Goal: Task Accomplishment & Management: Complete application form

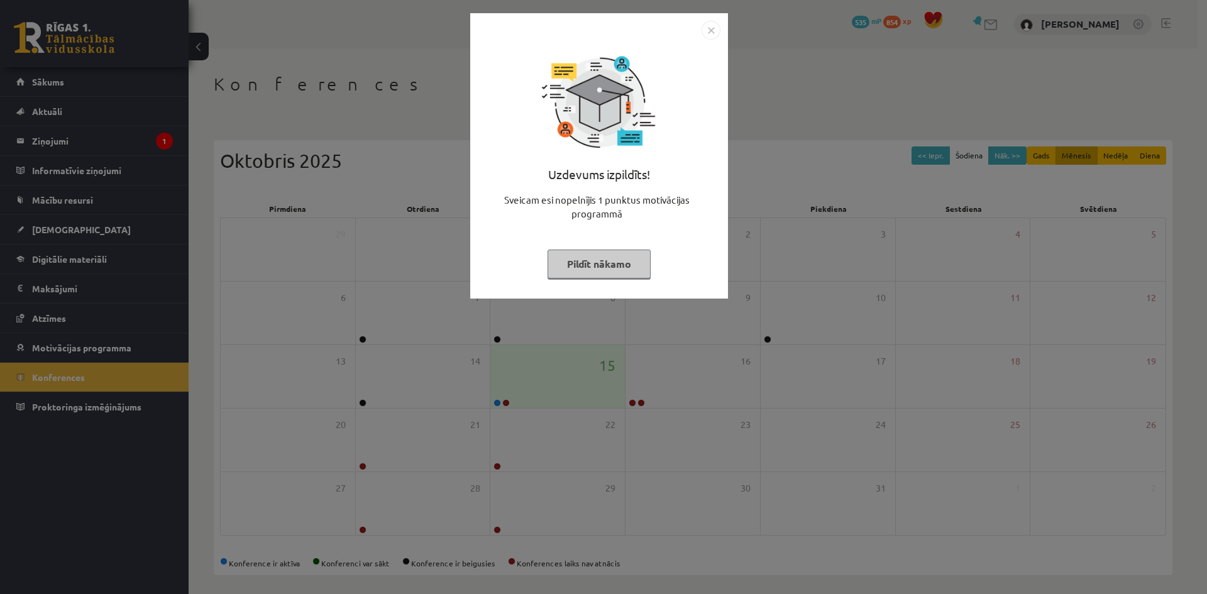
click at [614, 272] on button "Pildīt nākamo" at bounding box center [599, 264] width 103 height 29
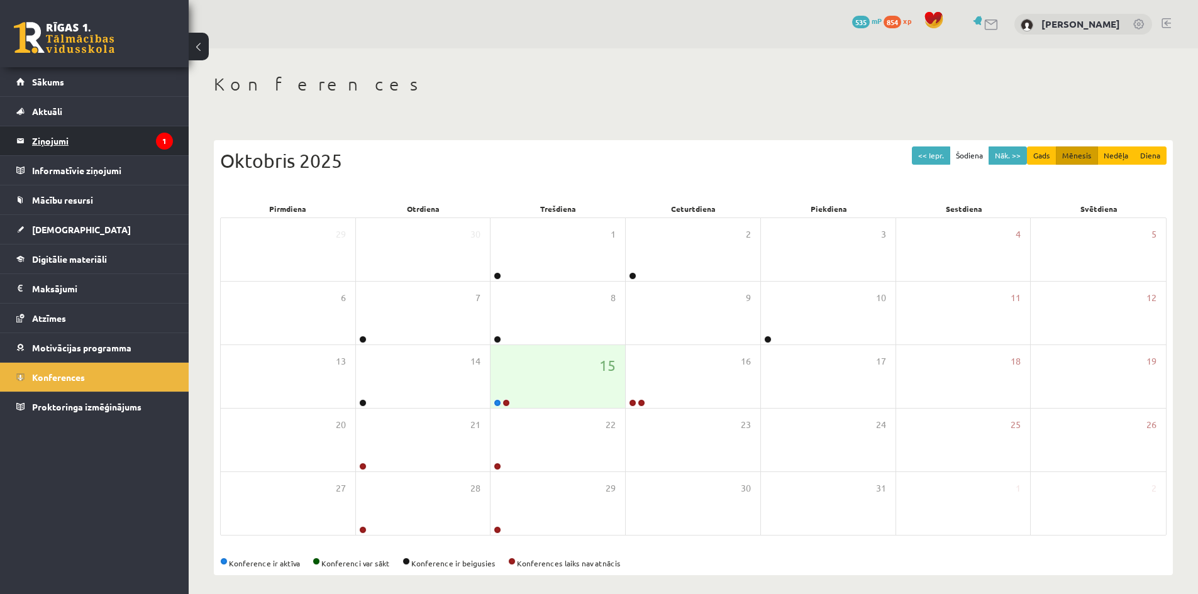
click at [138, 150] on legend "Ziņojumi 1" at bounding box center [102, 140] width 141 height 29
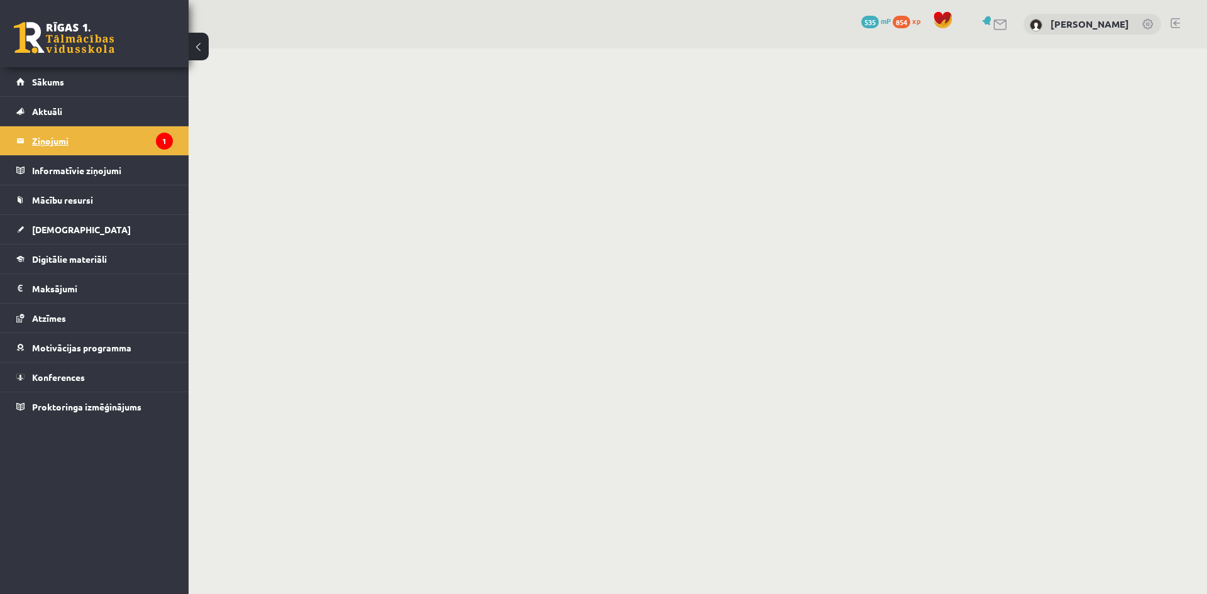
click at [52, 147] on legend "Ziņojumi 1" at bounding box center [102, 140] width 141 height 29
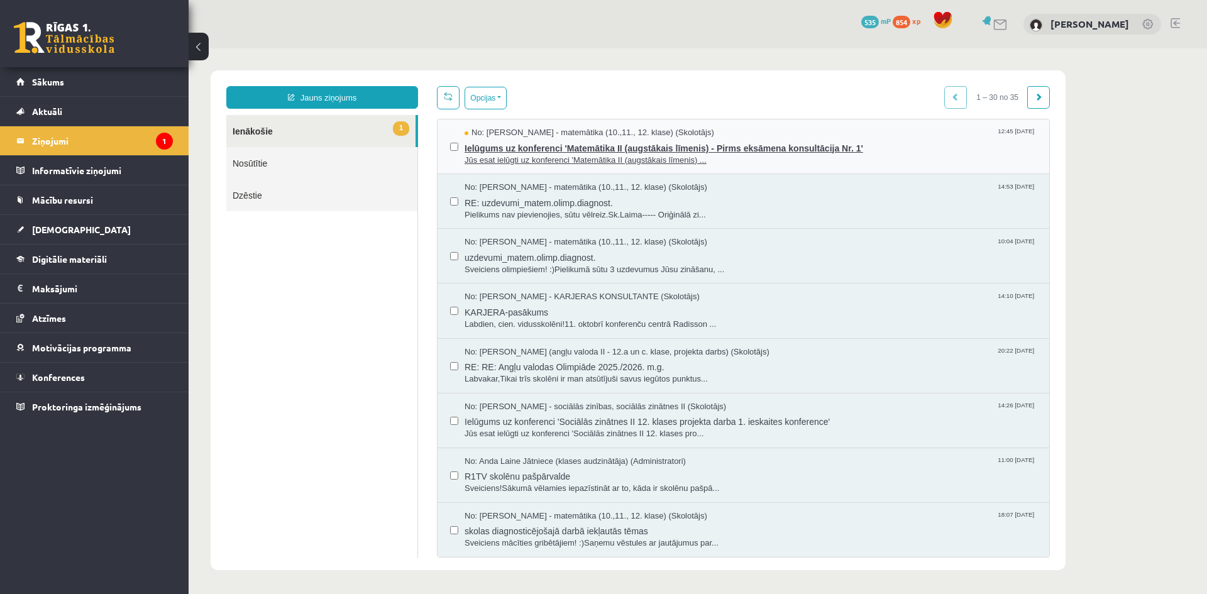
click at [658, 147] on span "Ielūgums uz konferenci 'Matemātika II (augstākais līmenis) - Pirms eksāmena kon…" at bounding box center [751, 147] width 572 height 16
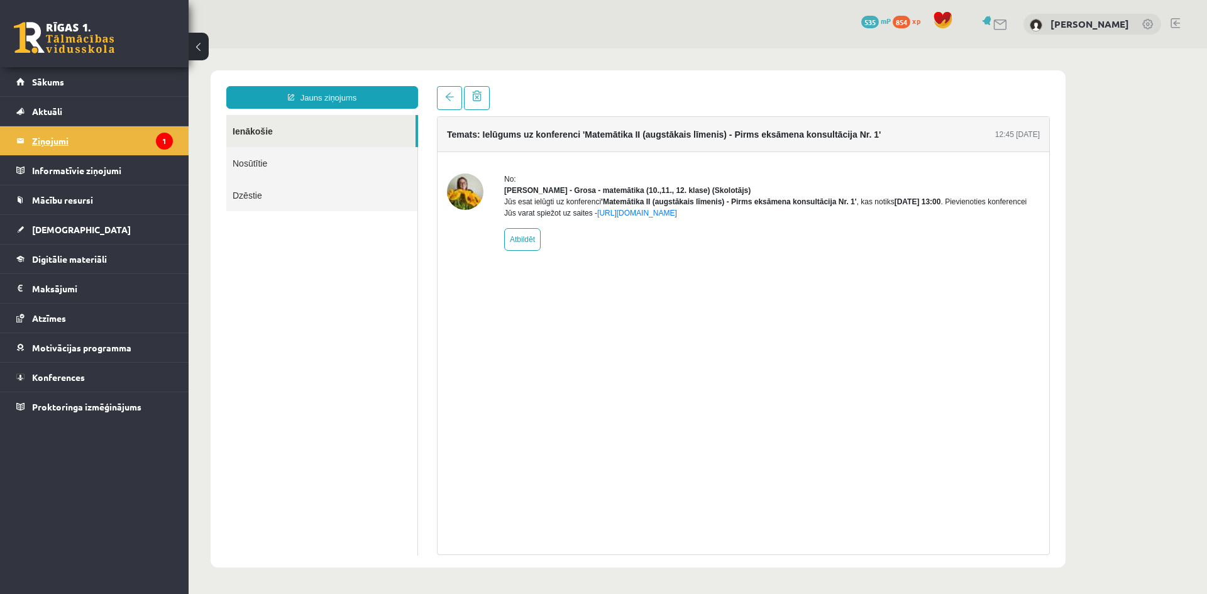
click at [65, 141] on legend "Ziņojumi 1" at bounding box center [102, 140] width 141 height 29
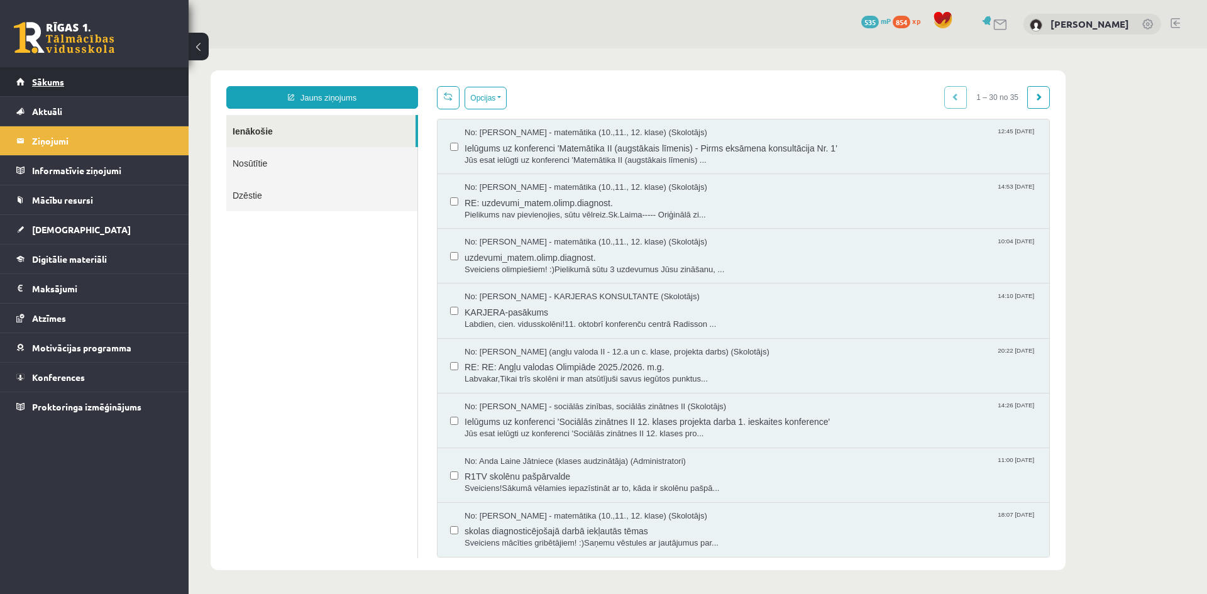
click at [109, 92] on link "Sākums" at bounding box center [94, 81] width 157 height 29
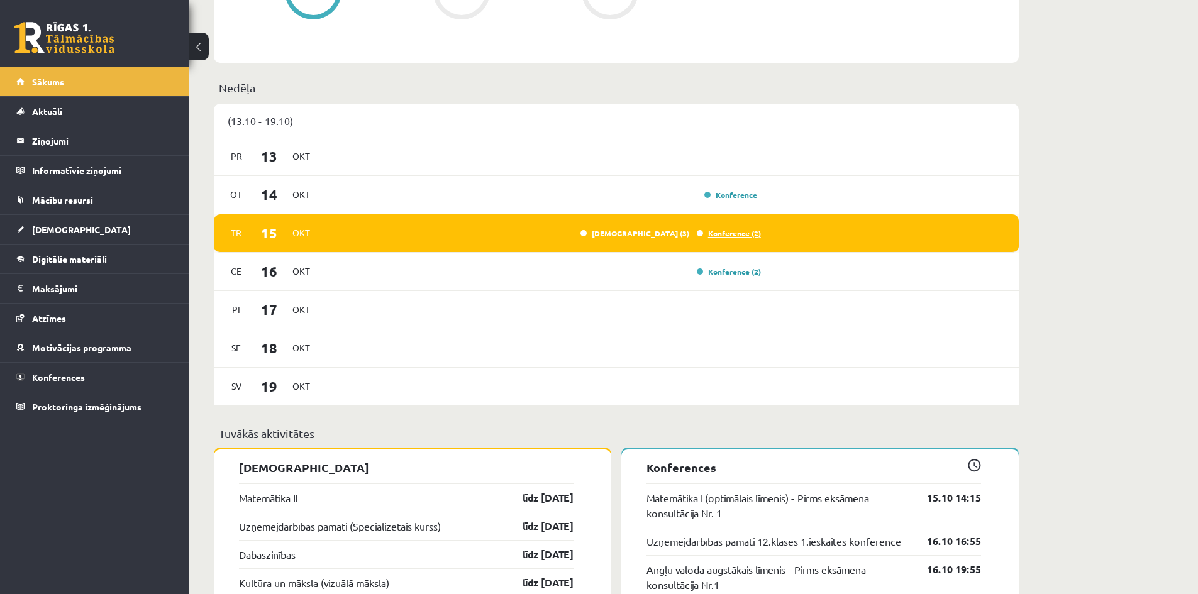
scroll to position [692, 0]
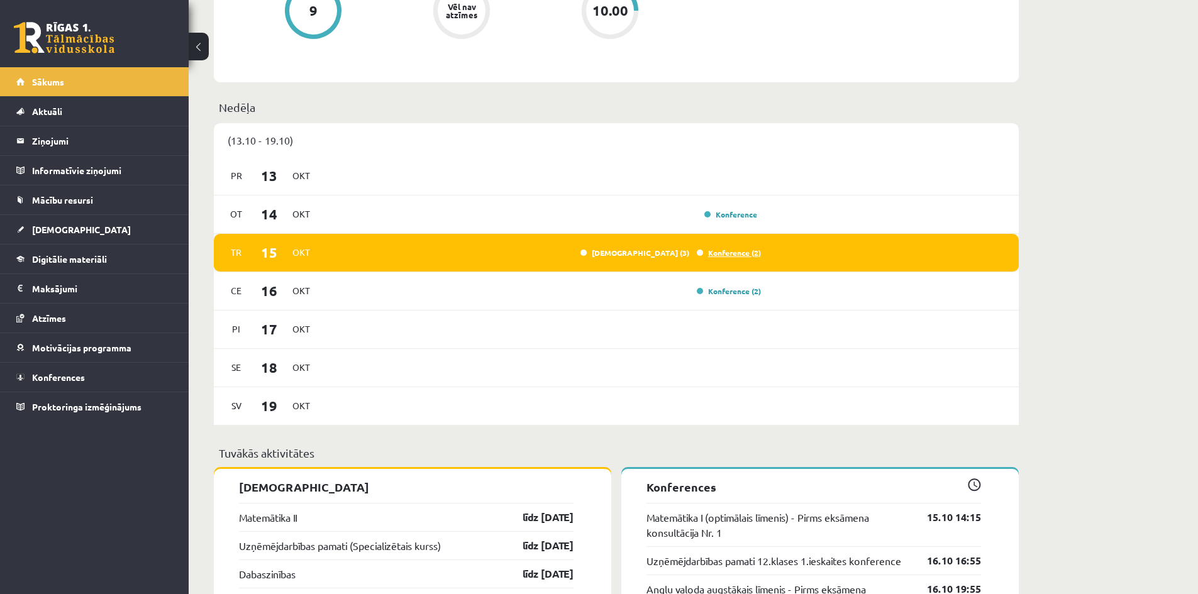
click at [709, 253] on link "Konference (2)" at bounding box center [729, 253] width 64 height 10
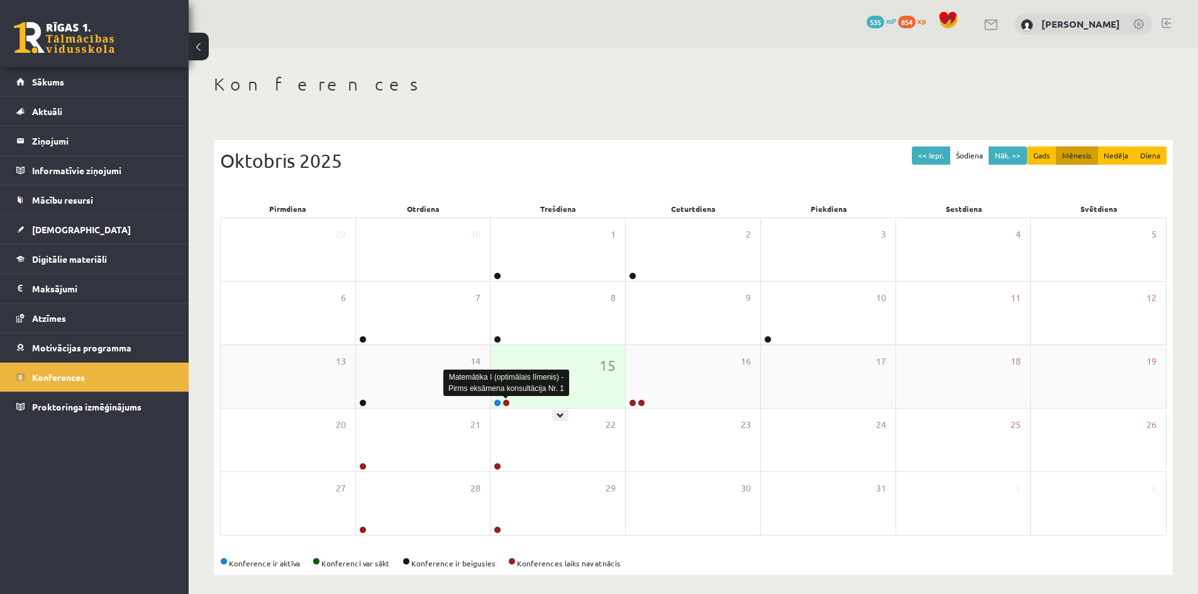
click at [504, 399] on link at bounding box center [506, 403] width 8 height 8
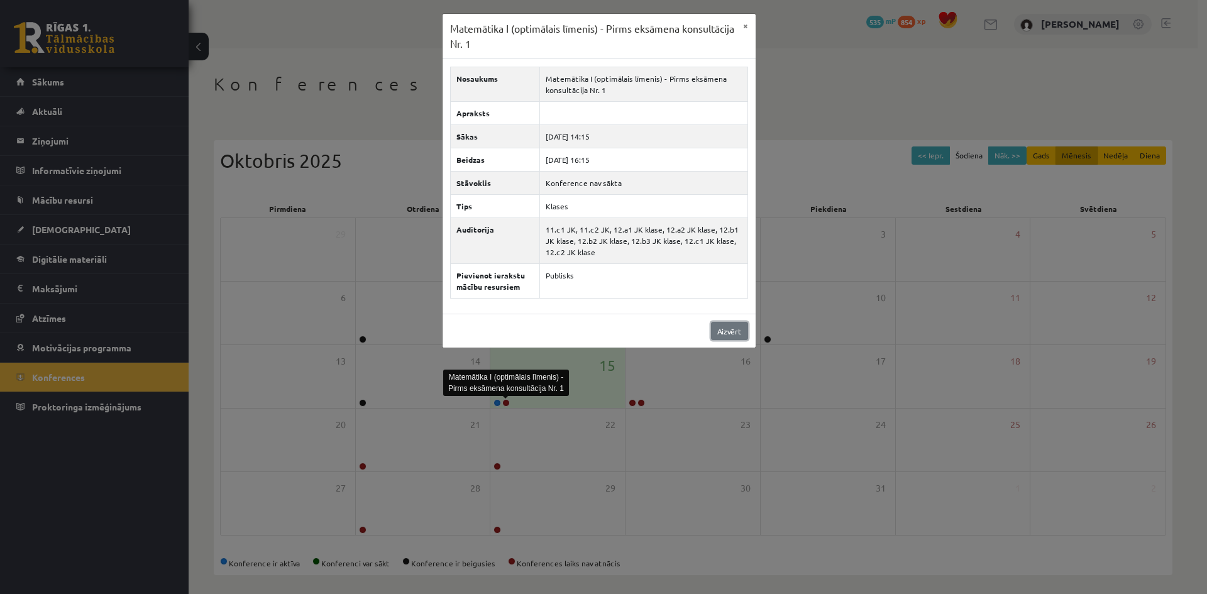
click at [731, 332] on link "Aizvērt" at bounding box center [729, 331] width 37 height 18
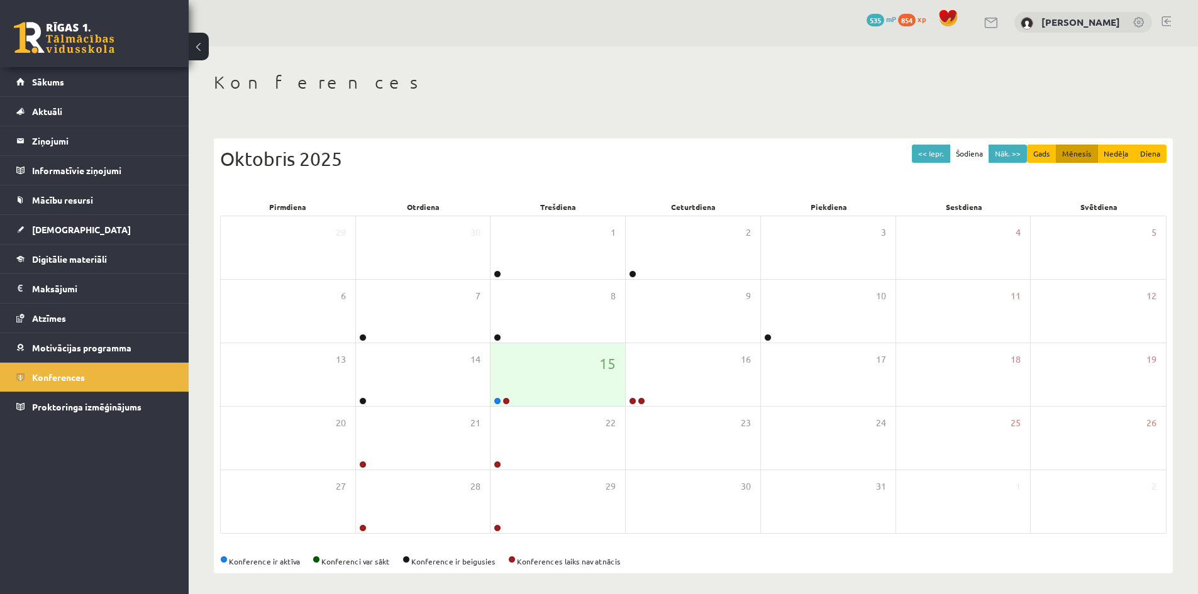
scroll to position [7, 0]
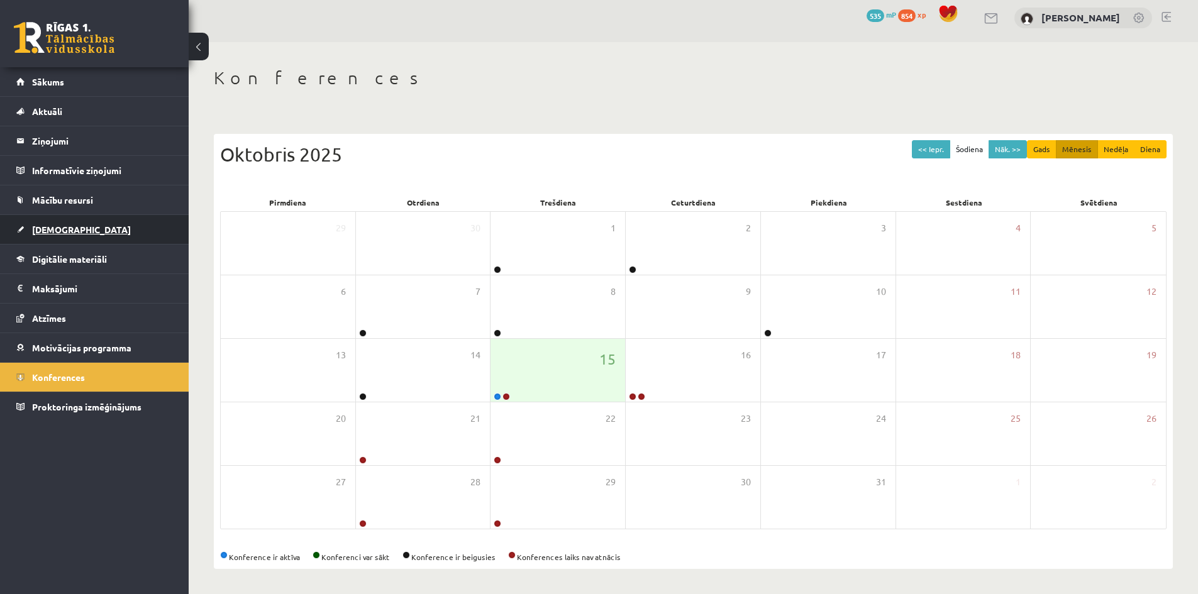
click at [114, 242] on link "[DEMOGRAPHIC_DATA]" at bounding box center [94, 229] width 157 height 29
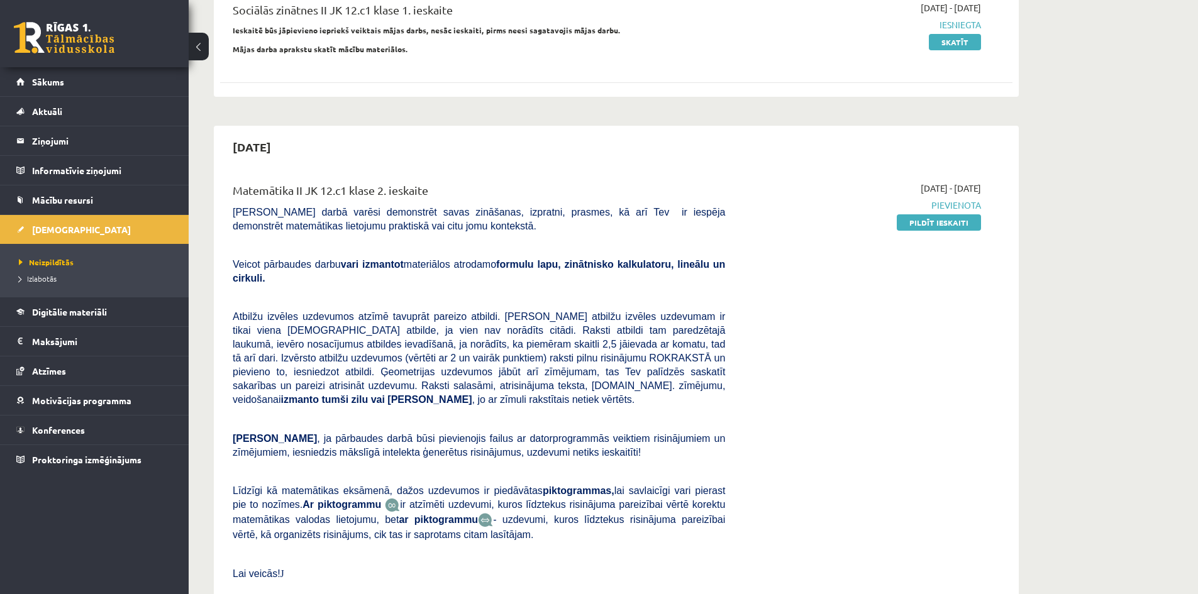
scroll to position [187, 0]
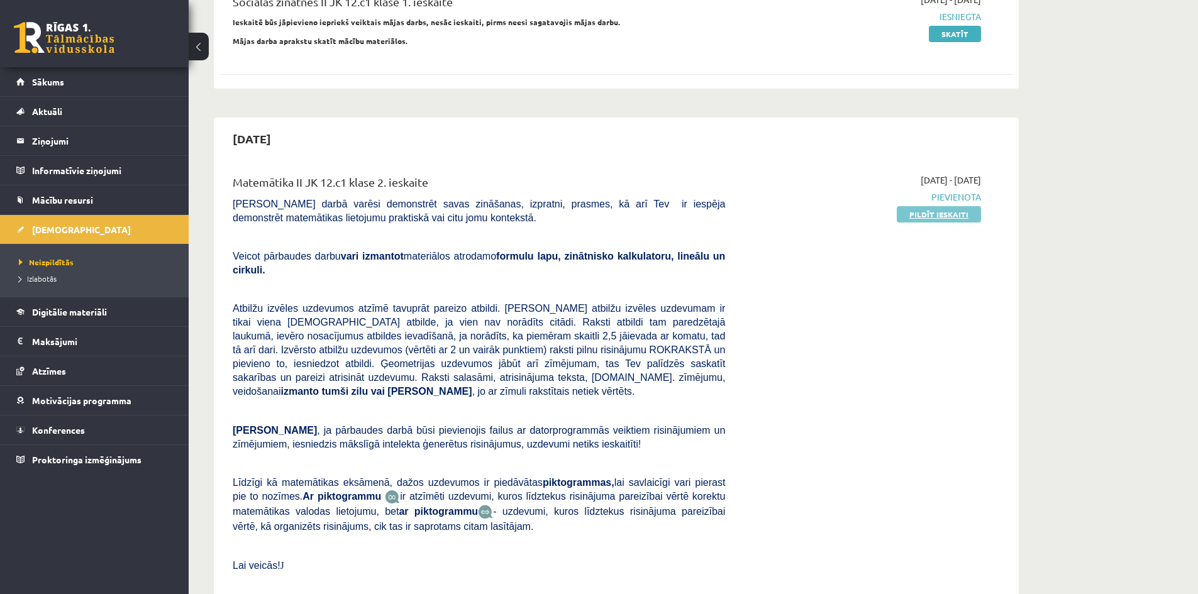
click at [940, 214] on link "Pildīt ieskaiti" at bounding box center [939, 214] width 84 height 16
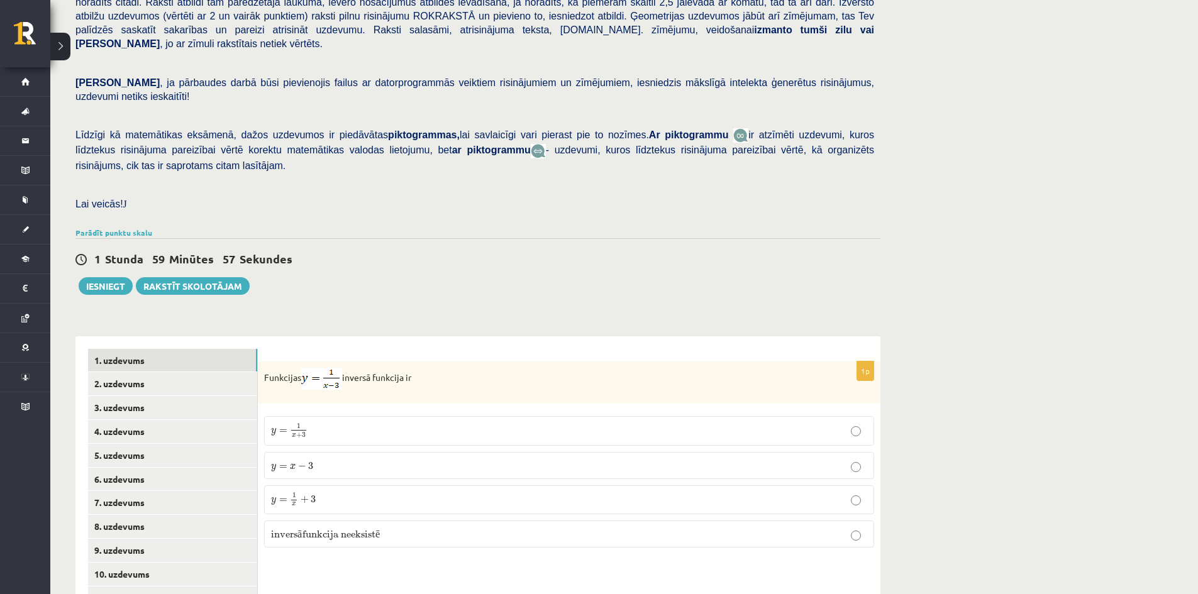
scroll to position [335, 0]
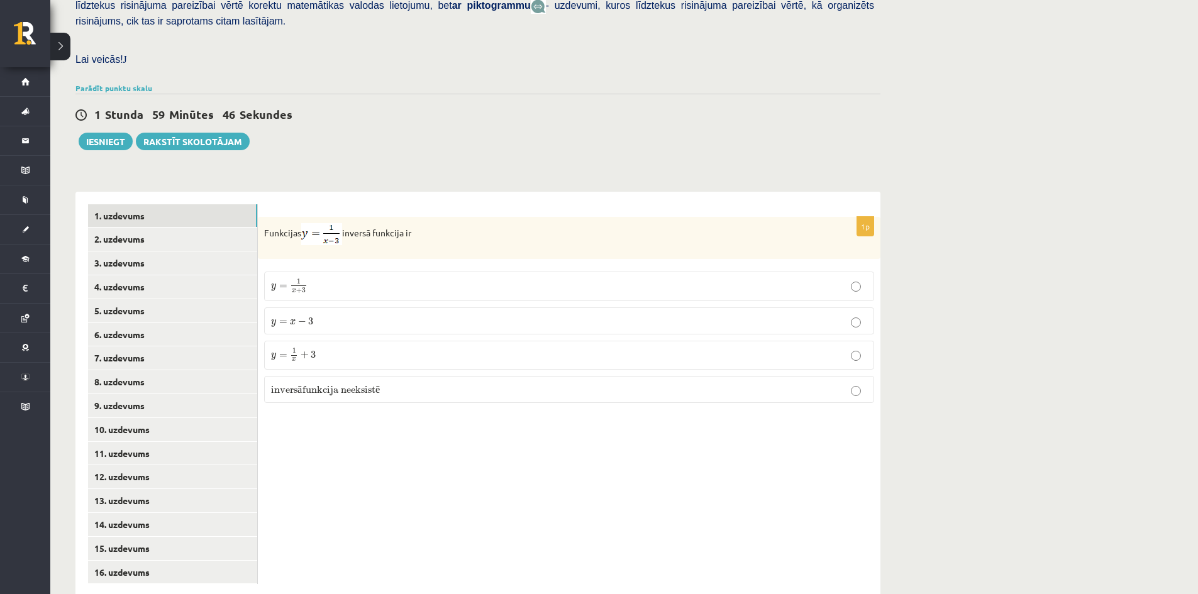
click at [482, 272] on label "y = 1 x + 3 y = 1 x + 3" at bounding box center [569, 287] width 610 height 30
drag, startPoint x: 261, startPoint y: 202, endPoint x: 440, endPoint y: 199, distance: 178.6
click at [440, 217] on div "Funkcijas inversā funkcija ir" at bounding box center [569, 238] width 623 height 42
copy p "Funkcijas inversā funkcija ir"
click at [480, 223] on p "Funkcijas inversā funkcija ir" at bounding box center [537, 234] width 547 height 22
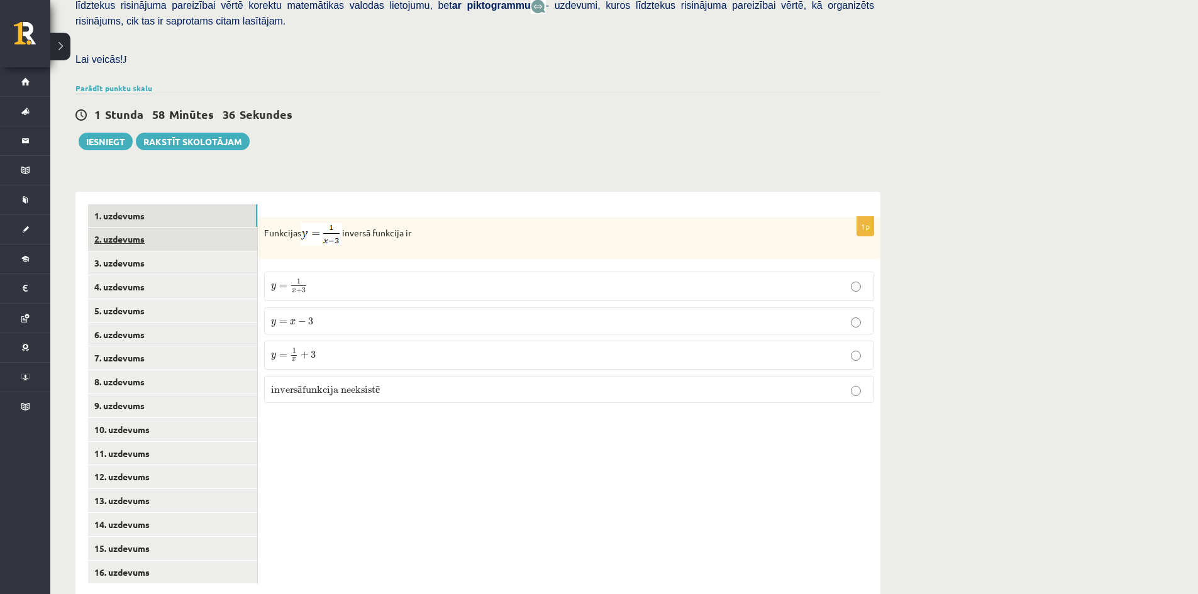
click at [173, 228] on link "2. uzdevums" at bounding box center [172, 239] width 169 height 23
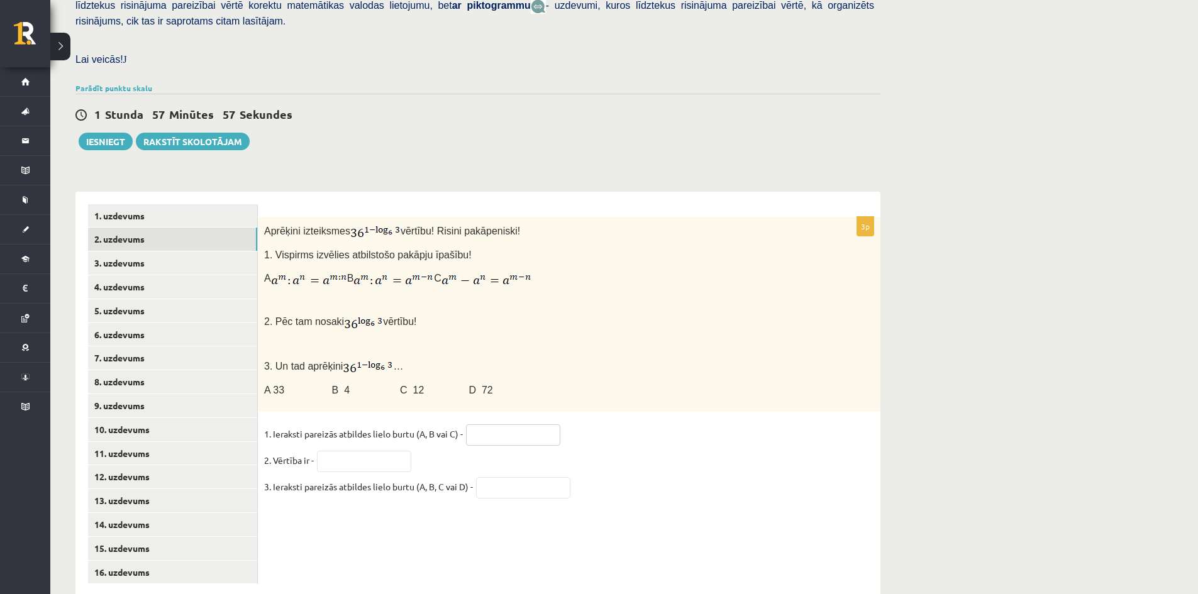
click at [501, 424] on input "text" at bounding box center [513, 434] width 94 height 21
type input "*"
click at [389, 451] on input "text" at bounding box center [364, 461] width 94 height 21
type input "*"
click at [484, 358] on p "3. Un tad aprēķini …" at bounding box center [537, 366] width 547 height 17
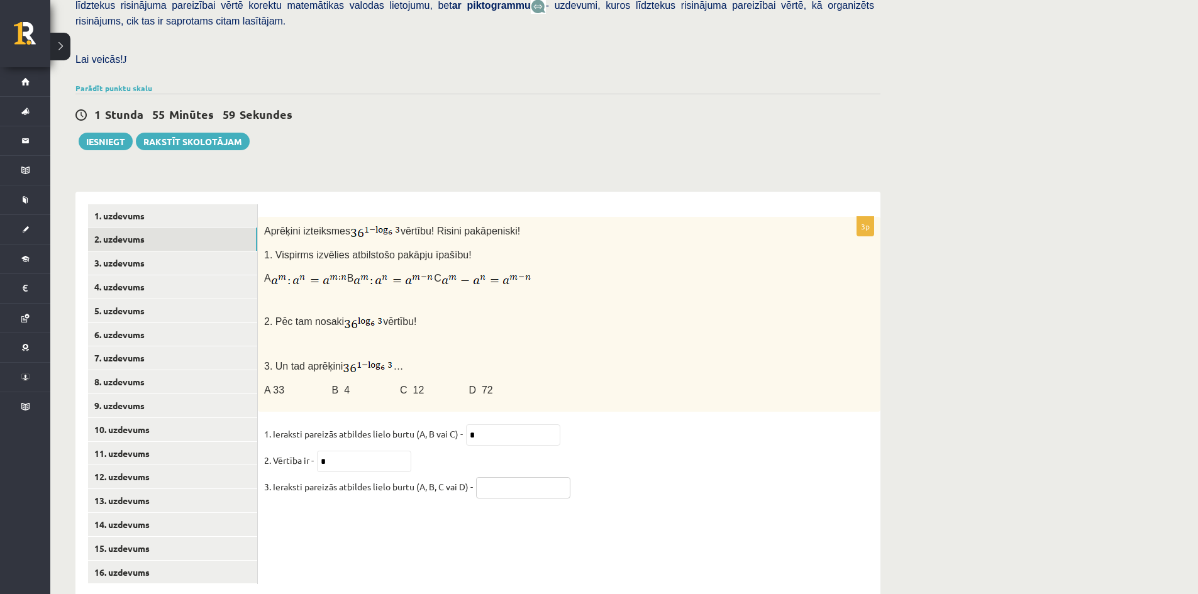
click at [537, 477] on input "text" at bounding box center [523, 487] width 94 height 21
type input "**"
click at [138, 252] on link "3. uzdevums" at bounding box center [172, 263] width 169 height 23
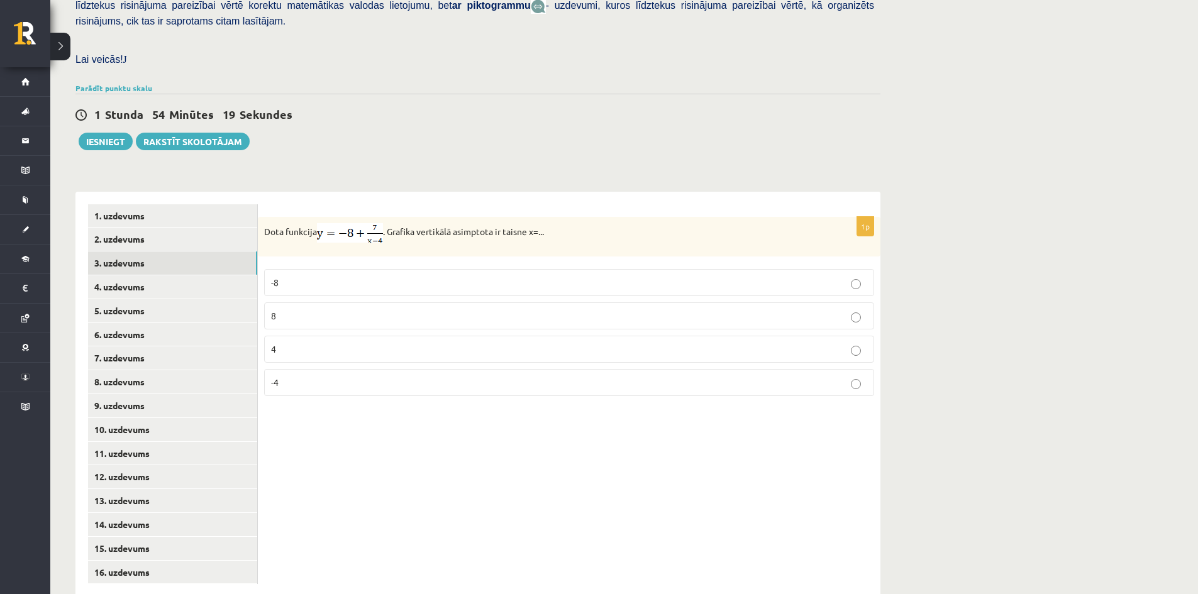
drag, startPoint x: 490, startPoint y: 471, endPoint x: 408, endPoint y: 316, distance: 175.5
click at [408, 343] on p "4" at bounding box center [569, 349] width 596 height 13
click at [478, 130] on div "Matemātika II JK 12.c1 klase 2. ieskaite , Alisa Griščuka (12.c1 JK klase) Pārb…" at bounding box center [477, 168] width 855 height 908
click at [132, 275] on link "4. uzdevums" at bounding box center [172, 286] width 169 height 23
drag, startPoint x: 263, startPoint y: 202, endPoint x: 480, endPoint y: 169, distance: 219.4
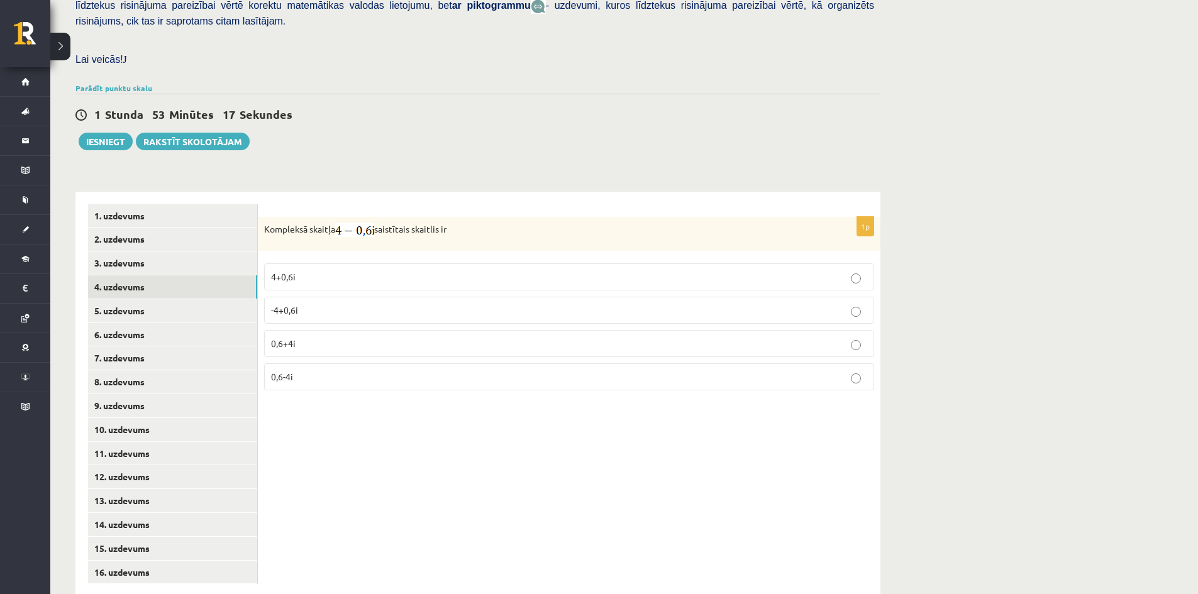
click at [480, 192] on div "1p Kompleksā skaitļa saistītais skaitlis ir 4+0,6i -4+0,6i 0,6+4i 0,6-4i" at bounding box center [569, 395] width 623 height 406
copy p "Kompleksā skaitļa saistītais skaitlis ir"
click at [401, 419] on div "1p Kompleksā skaitļa saistītais skaitlis ir 4+0,6i -4+0,6i 0,6+4i 0,6-4i" at bounding box center [569, 395] width 623 height 406
click at [356, 263] on label "4+0,6i" at bounding box center [569, 276] width 610 height 27
click at [116, 299] on link "5. uzdevums" at bounding box center [172, 310] width 169 height 23
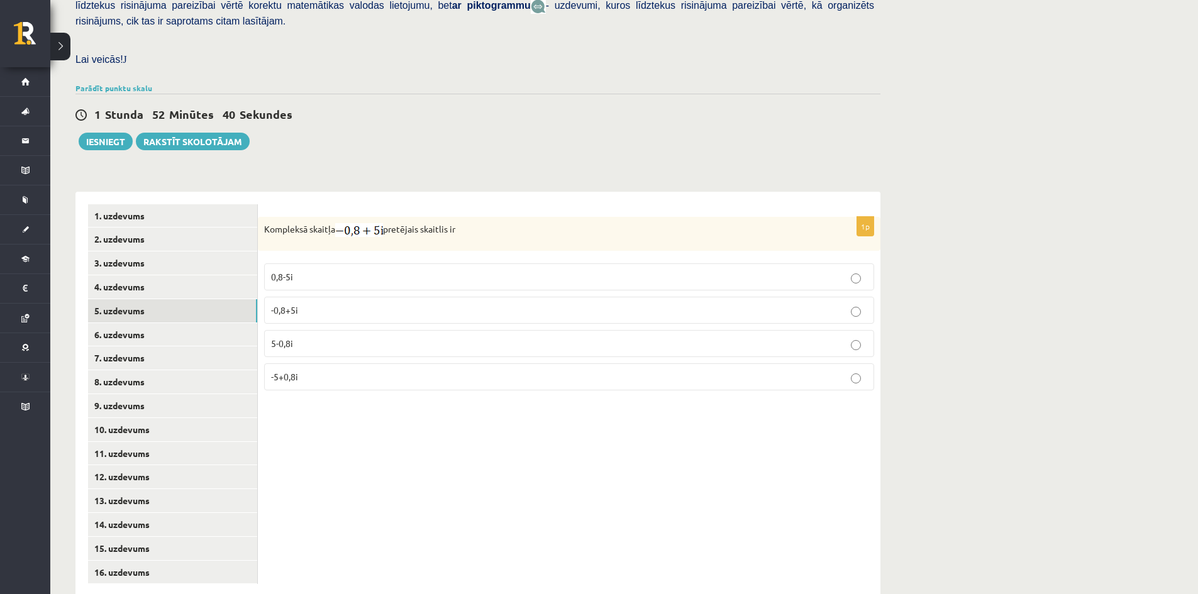
click at [357, 263] on label "0,8-5i" at bounding box center [569, 276] width 610 height 27
drag, startPoint x: 489, startPoint y: 194, endPoint x: 265, endPoint y: 200, distance: 224.6
click at [265, 217] on div "Kompleksā skaitļa pretējais skaitlis ir" at bounding box center [569, 234] width 623 height 34
copy p "Kompleksā skaitļa pretējais skaitlis ir"
click at [168, 323] on link "6. uzdevums" at bounding box center [172, 334] width 169 height 23
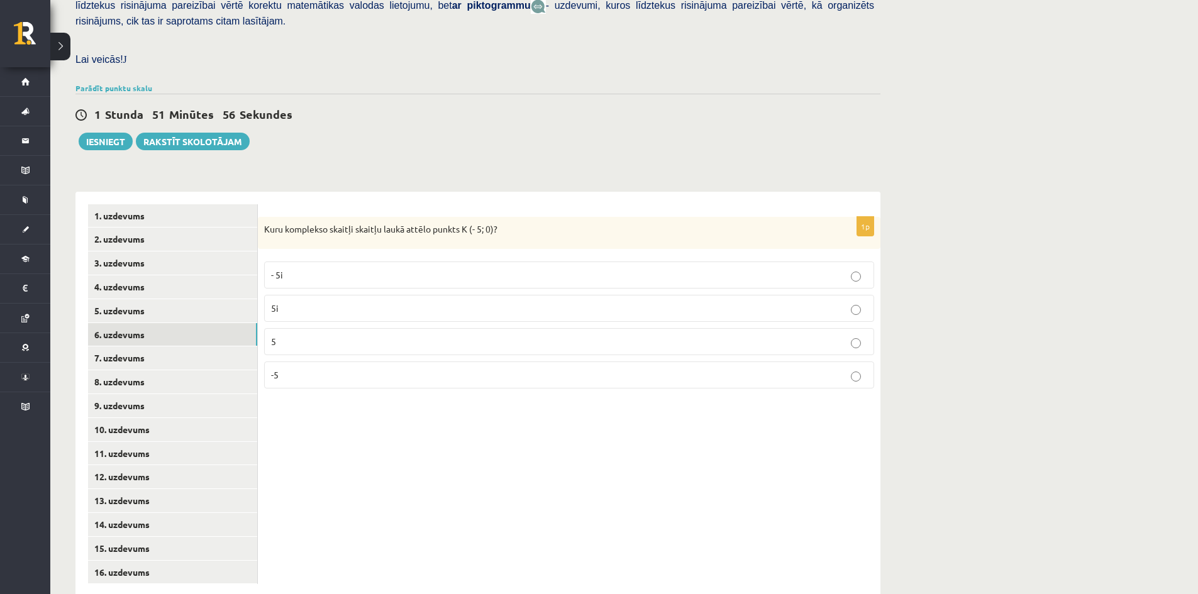
click at [532, 369] on p "-5" at bounding box center [569, 375] width 596 height 13
drag, startPoint x: 263, startPoint y: 198, endPoint x: 524, endPoint y: 194, distance: 261.6
click at [524, 217] on div "Kuru komplekso skaitļi skaitļu laukā attēlo punkts K (- 5; 0)?" at bounding box center [569, 233] width 623 height 33
copy p "Kuru komplekso skaitļi skaitļu laukā attēlo punkts K (- 5; 0)?"
drag, startPoint x: 358, startPoint y: 201, endPoint x: 338, endPoint y: 214, distance: 23.9
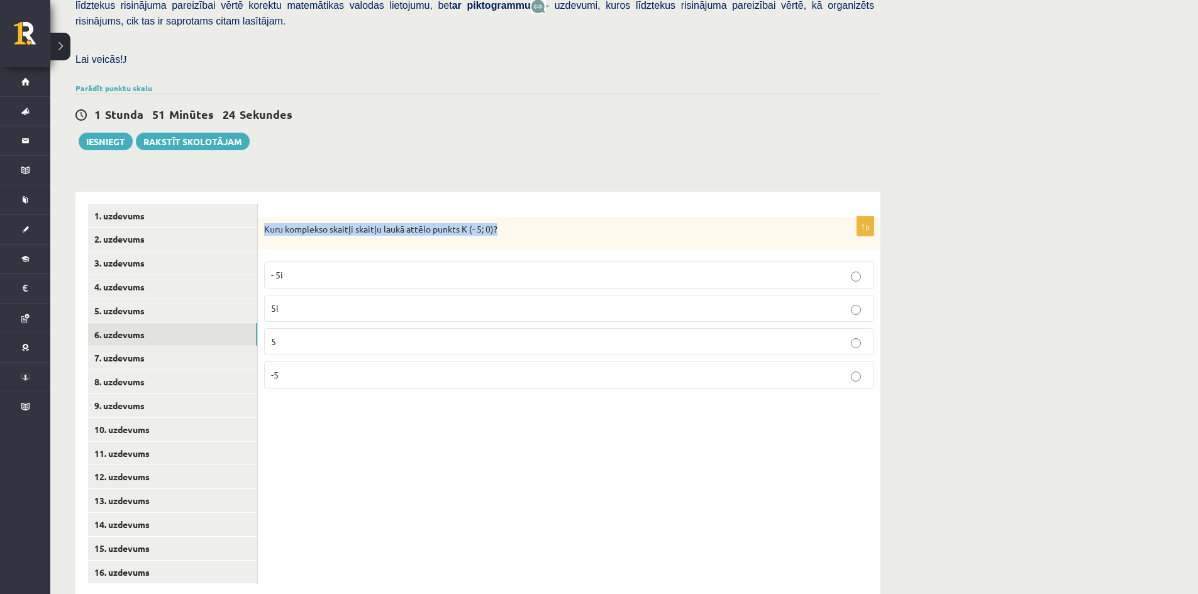
click at [358, 223] on p "Kuru komplekso skaitļi skaitļu laukā attēlo punkts K (- 5; 0)?" at bounding box center [537, 229] width 547 height 13
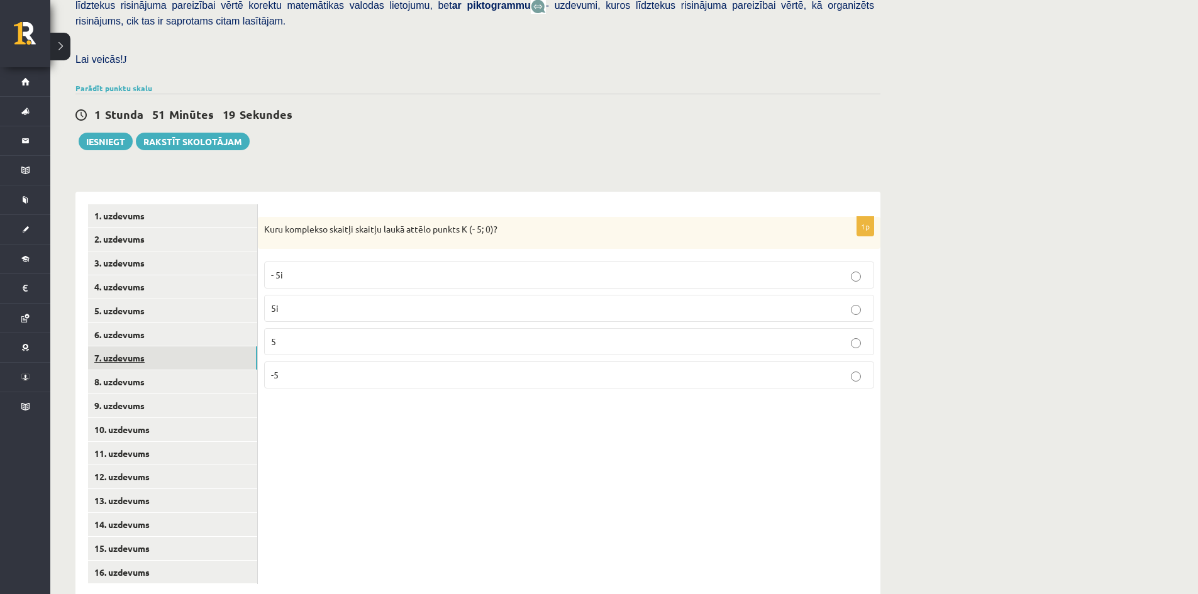
click at [198, 346] on link "7. uzdevums" at bounding box center [172, 357] width 169 height 23
click at [460, 304] on p "30i" at bounding box center [569, 310] width 596 height 13
drag, startPoint x: 487, startPoint y: 204, endPoint x: 264, endPoint y: 213, distance: 222.8
click at [264, 217] on div "Sareizinot kompleksos skaitļus iegūst" at bounding box center [569, 234] width 623 height 34
click at [422, 223] on p "Sareizinot kompleksos skaitļus iegūst" at bounding box center [537, 230] width 547 height 14
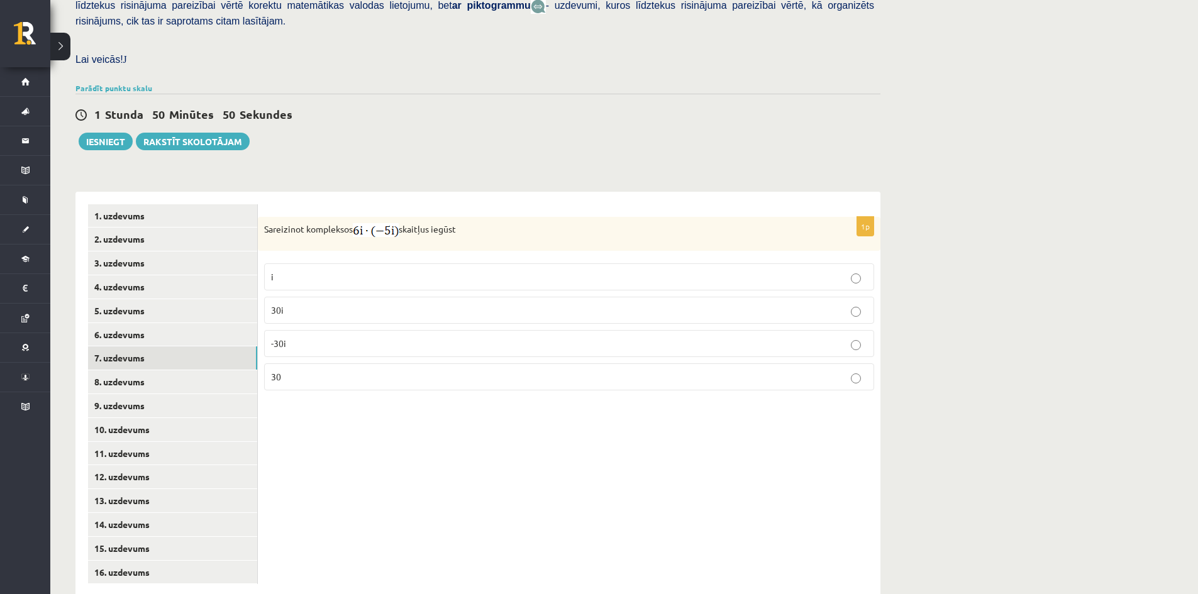
click at [346, 263] on label "i" at bounding box center [569, 276] width 610 height 27
click at [343, 337] on p "-30i" at bounding box center [569, 343] width 596 height 13
click at [360, 297] on label "30i" at bounding box center [569, 310] width 610 height 27
click at [684, 370] on p "30" at bounding box center [569, 376] width 596 height 13
click at [211, 370] on link "8. uzdevums" at bounding box center [172, 381] width 169 height 23
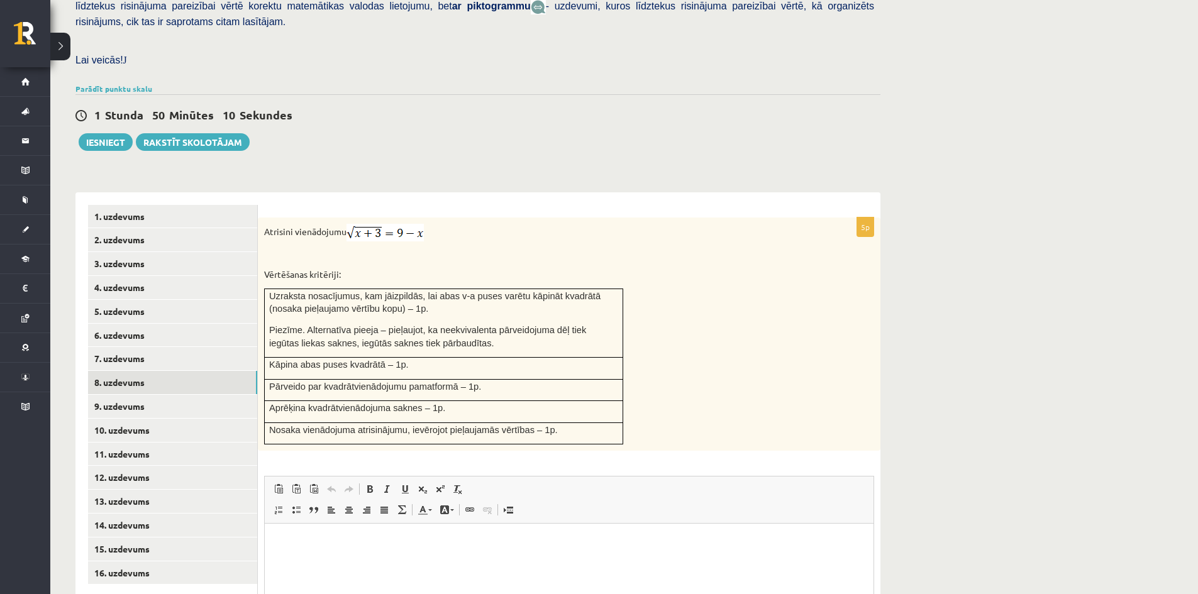
scroll to position [362, 0]
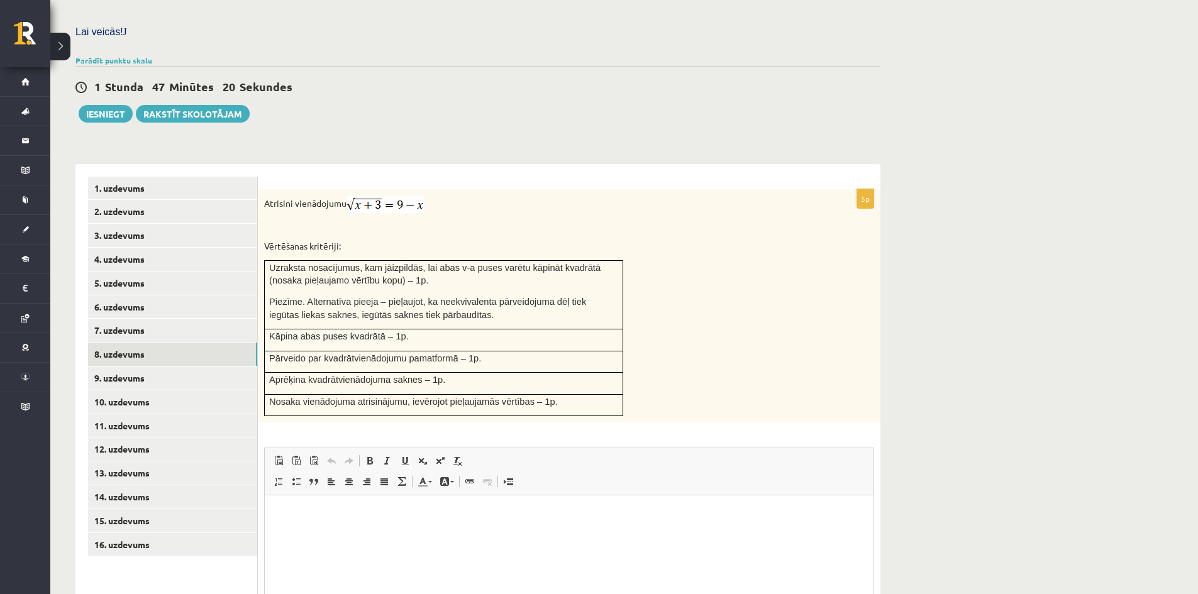
click at [473, 190] on div "Atrisini vienādojumu Vērtēšanas kritēriji: Uzraksta nosacījumus, kam jāizpildās…" at bounding box center [569, 306] width 623 height 234
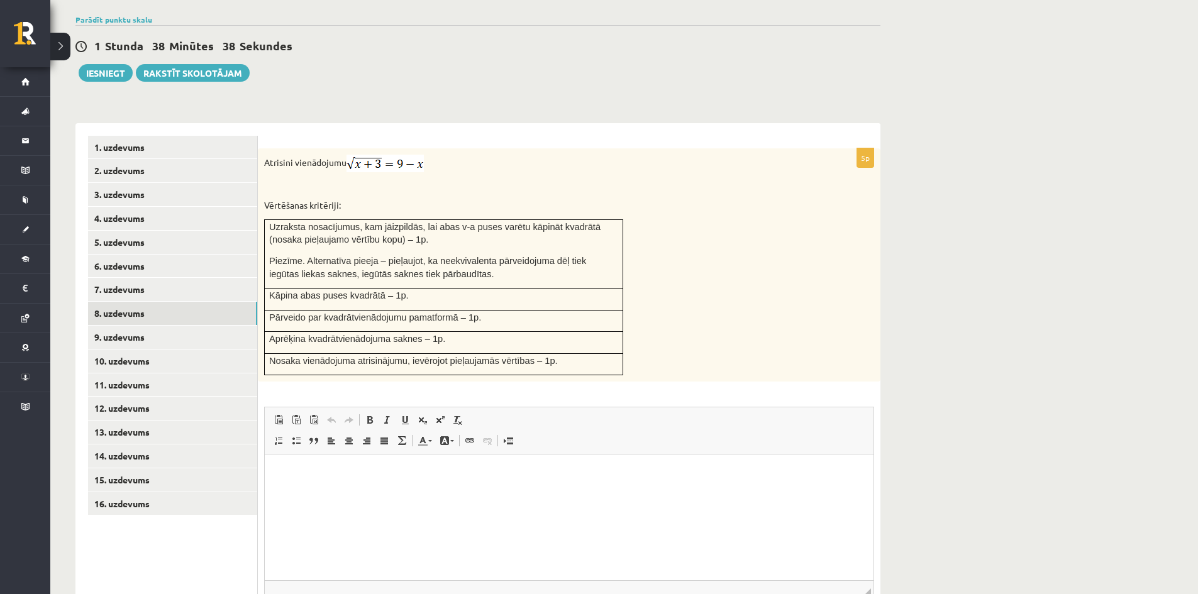
scroll to position [488, 0]
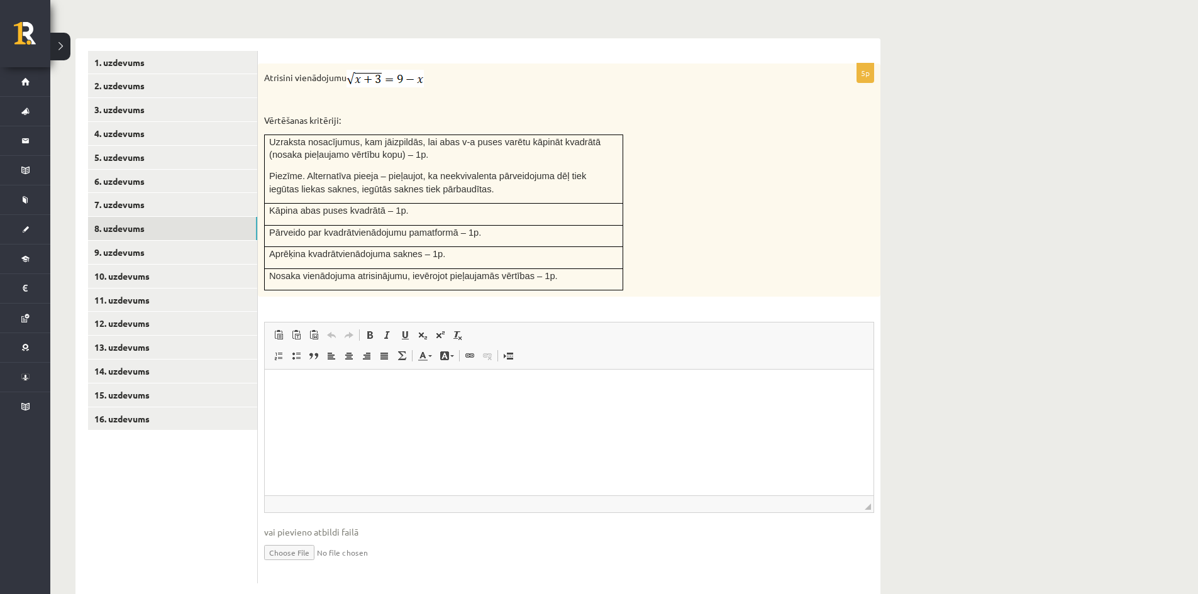
click at [294, 539] on input "file" at bounding box center [569, 552] width 610 height 26
type input "**********"
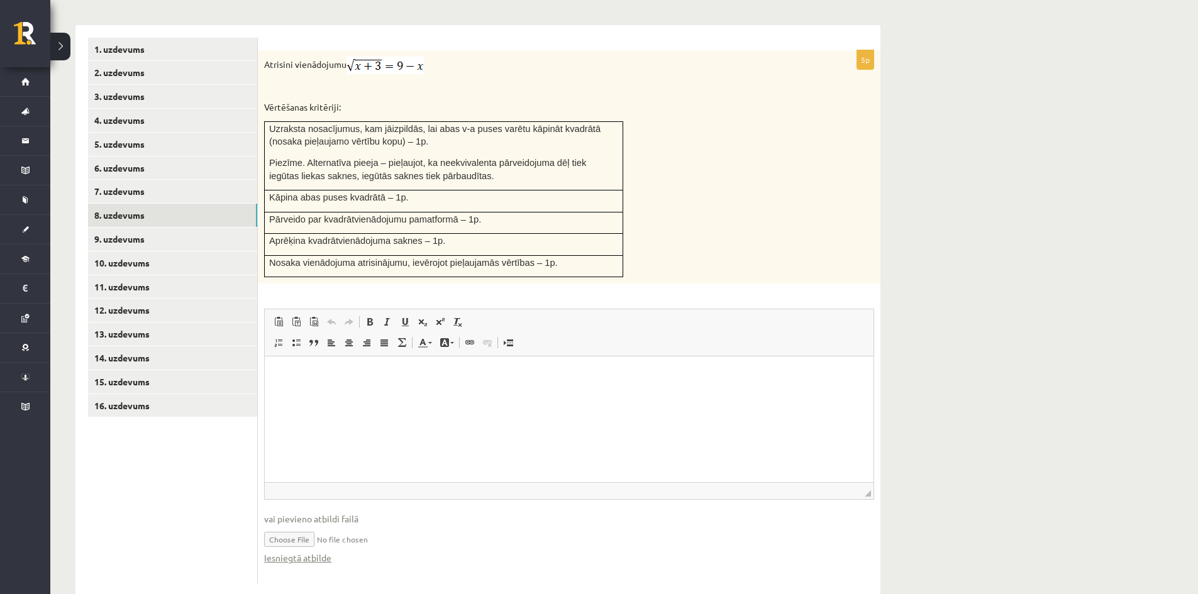
click at [525, 526] on input "file" at bounding box center [569, 539] width 610 height 26
click at [284, 526] on input "file" at bounding box center [569, 539] width 610 height 26
type input "**********"
click at [377, 526] on input "file" at bounding box center [569, 539] width 610 height 26
click at [352, 395] on html at bounding box center [569, 376] width 609 height 38
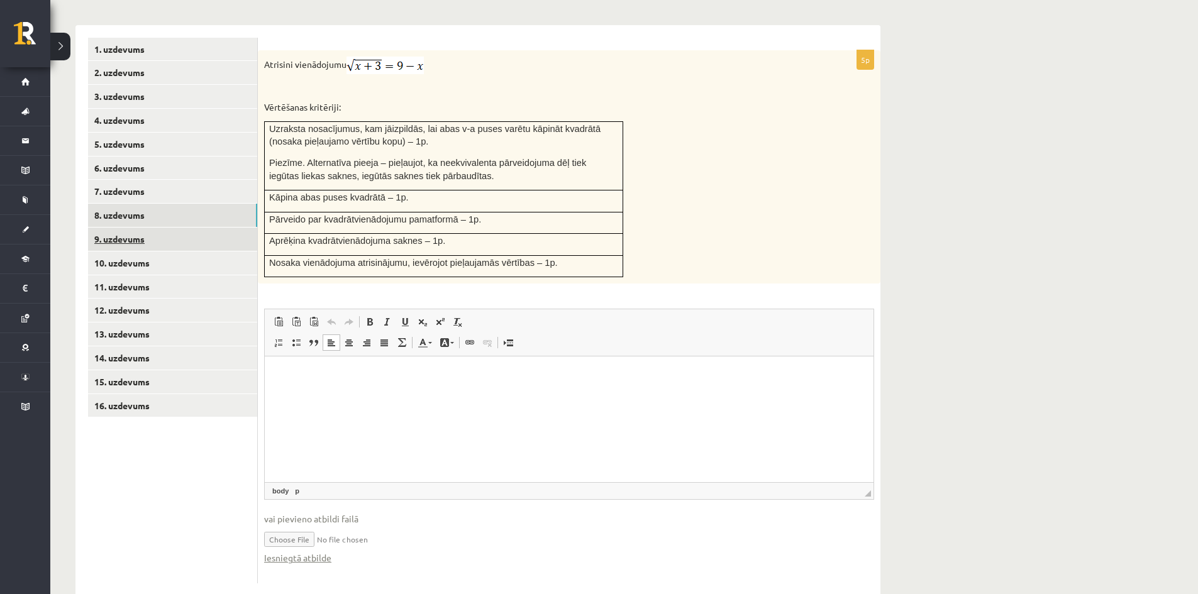
click at [140, 228] on link "9. uzdevums" at bounding box center [172, 239] width 169 height 23
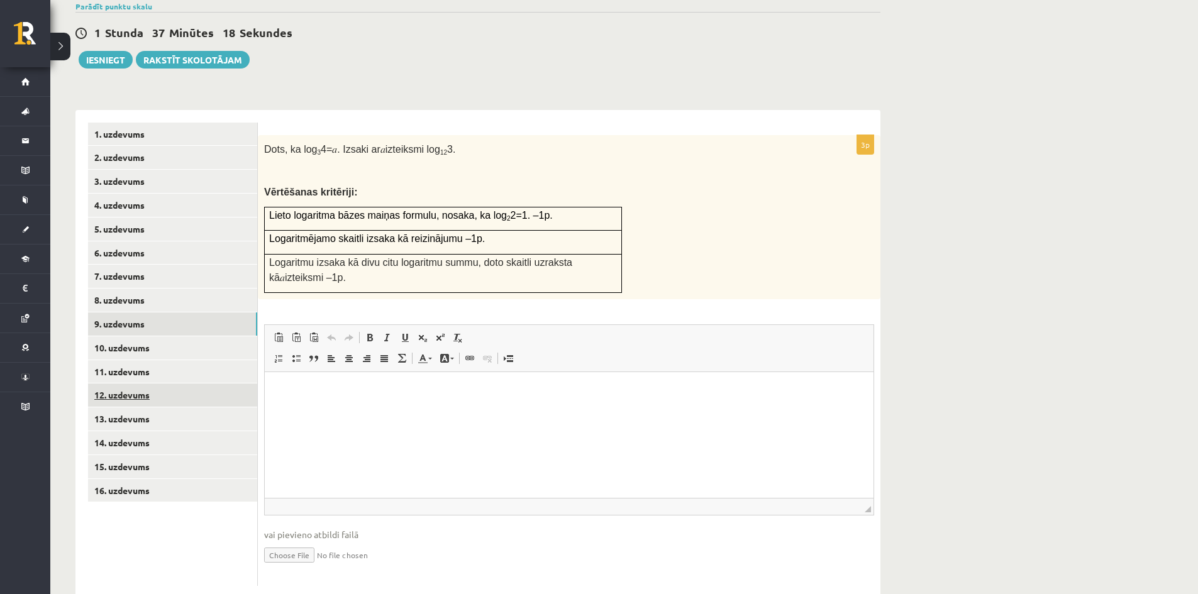
scroll to position [0, 0]
click at [148, 289] on link "8. uzdevums" at bounding box center [172, 300] width 169 height 23
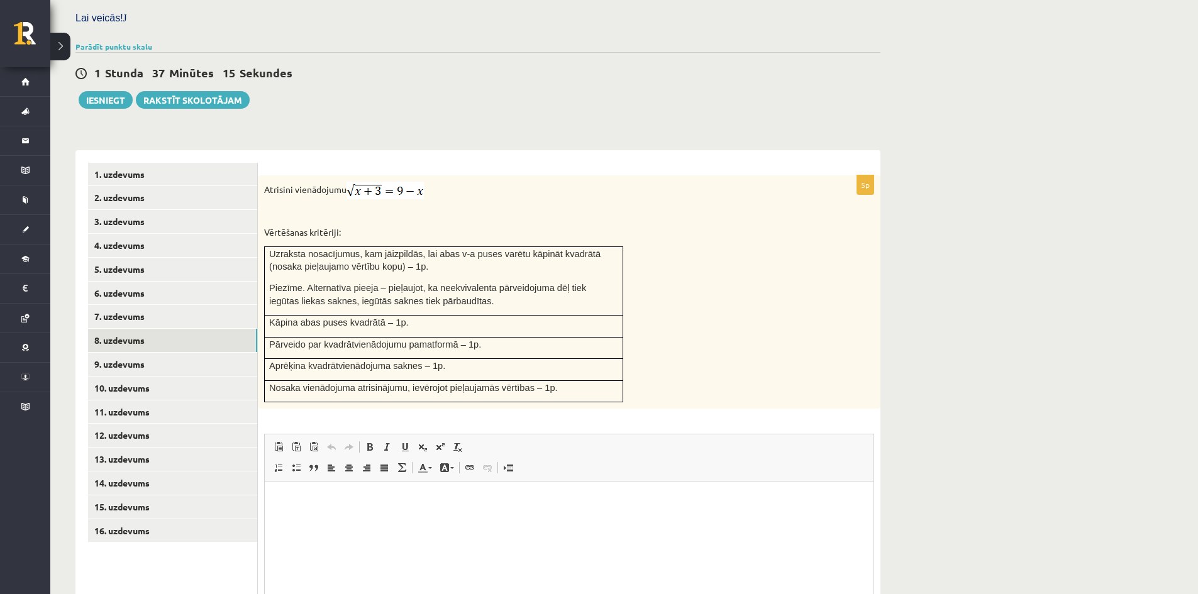
scroll to position [501, 0]
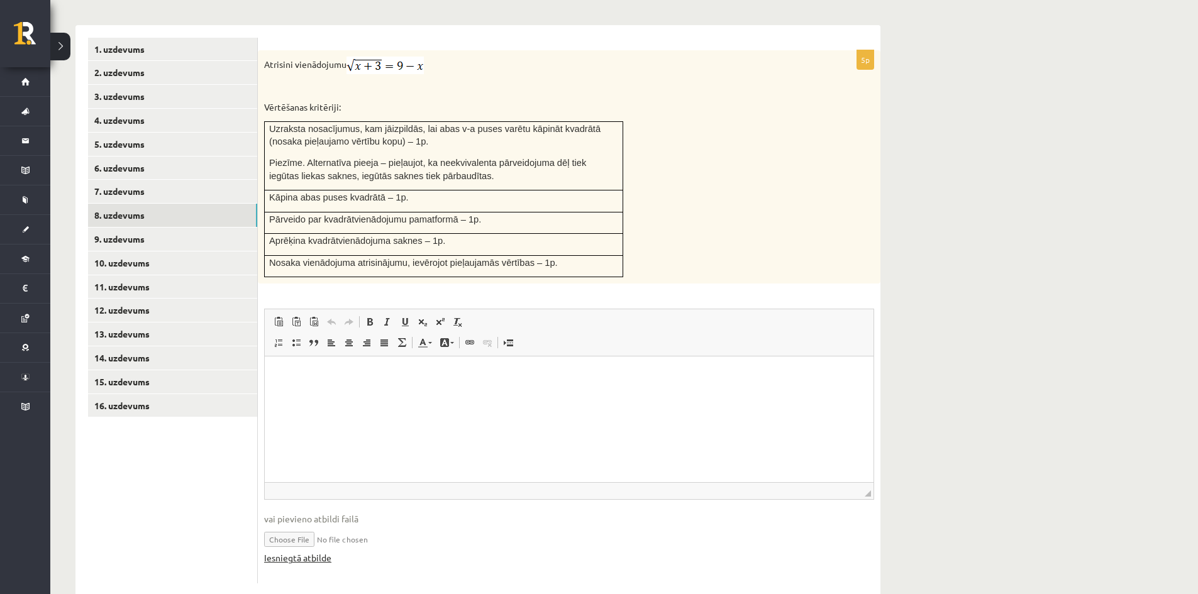
click at [316, 552] on link "Iesniegtā atbilde" at bounding box center [297, 558] width 67 height 13
click at [162, 228] on link "9. uzdevums" at bounding box center [172, 239] width 169 height 23
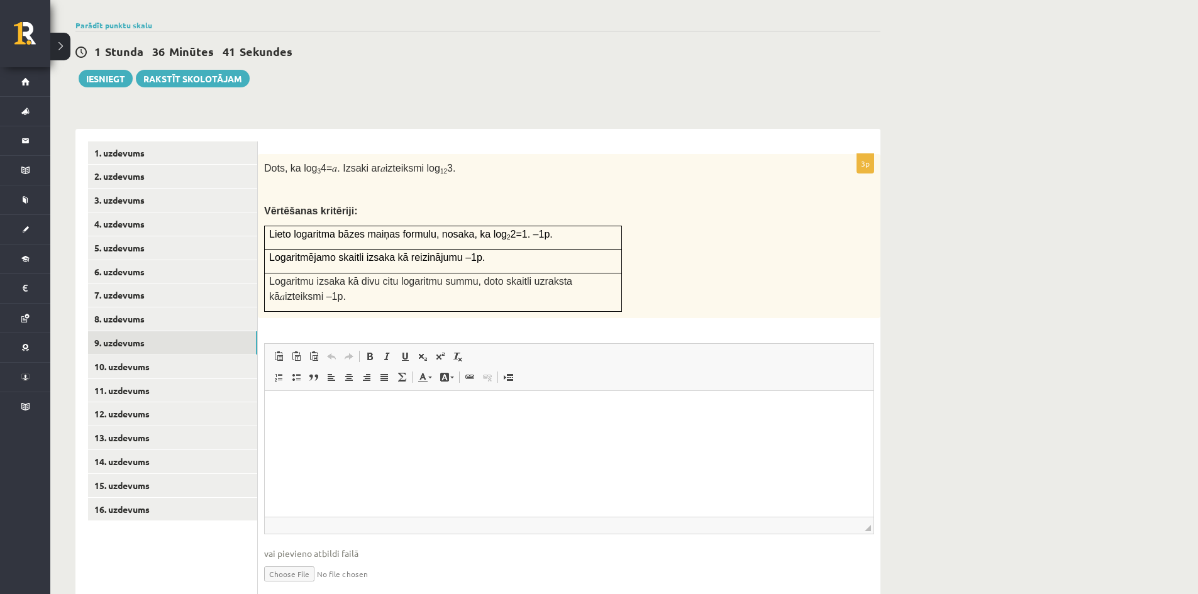
scroll to position [398, 0]
drag, startPoint x: 459, startPoint y: 138, endPoint x: 259, endPoint y: 131, distance: 200.1
click at [259, 153] on div "Dots, ka log 3 4= 𝑎 . Izsaki ar 𝑎 izteiksmi log 12 3. Vērtēšanas kritēriji: Lie…" at bounding box center [569, 235] width 623 height 165
copy p "Dots, ka log 3 4= 𝑎 . Izsaki ar 𝑎 izteiksmi log 12 3."
click at [306, 560] on input "file" at bounding box center [569, 573] width 610 height 26
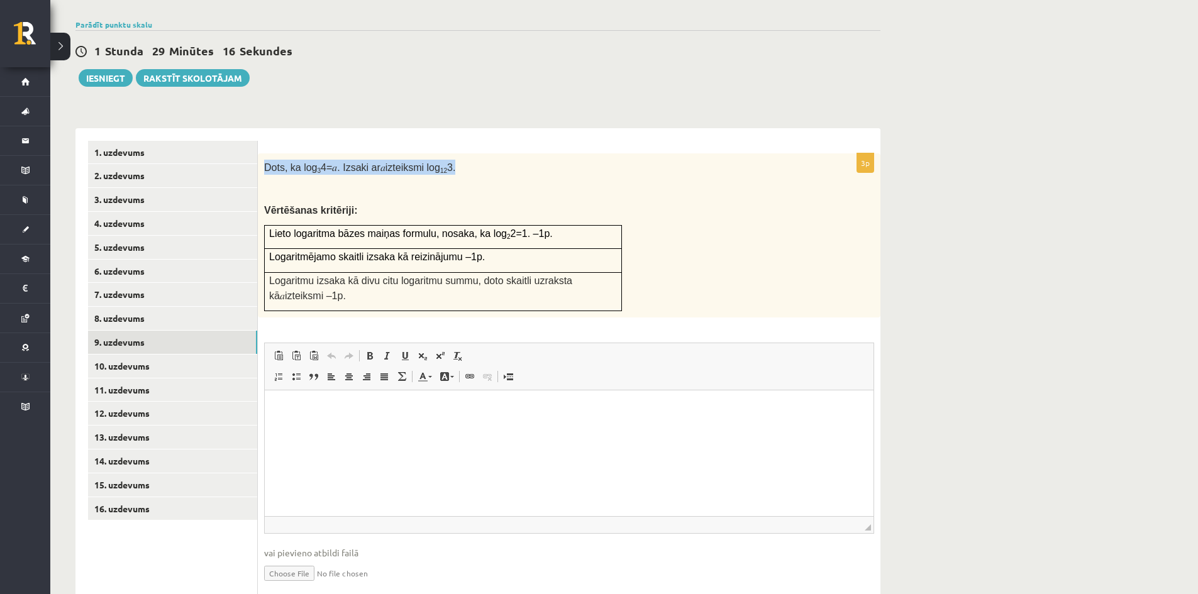
click at [292, 560] on input "file" at bounding box center [569, 573] width 610 height 26
type input "**********"
click at [543, 429] on html at bounding box center [569, 410] width 609 height 38
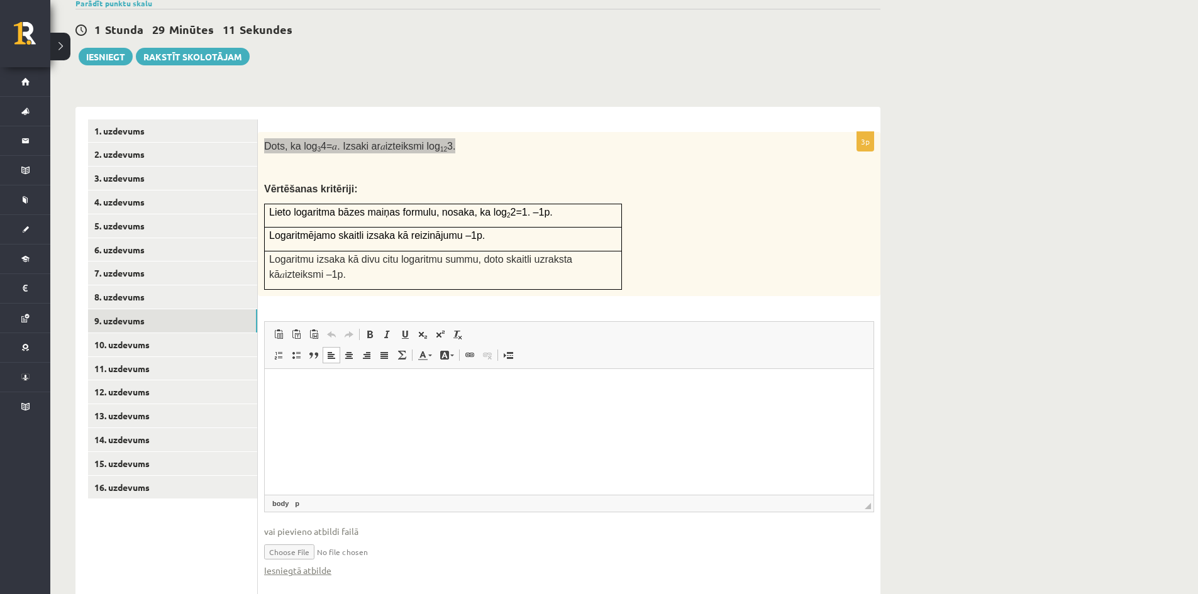
scroll to position [430, 0]
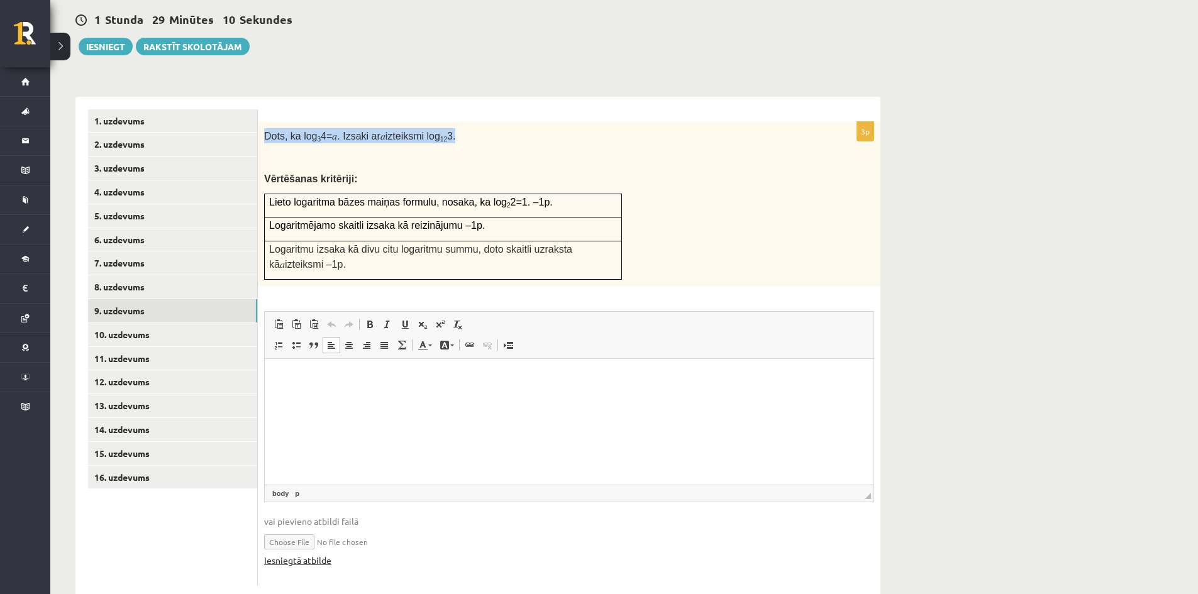
click at [306, 554] on link "Iesniegtā atbilde" at bounding box center [297, 560] width 67 height 13
click at [141, 323] on link "10. uzdevums" at bounding box center [172, 334] width 169 height 23
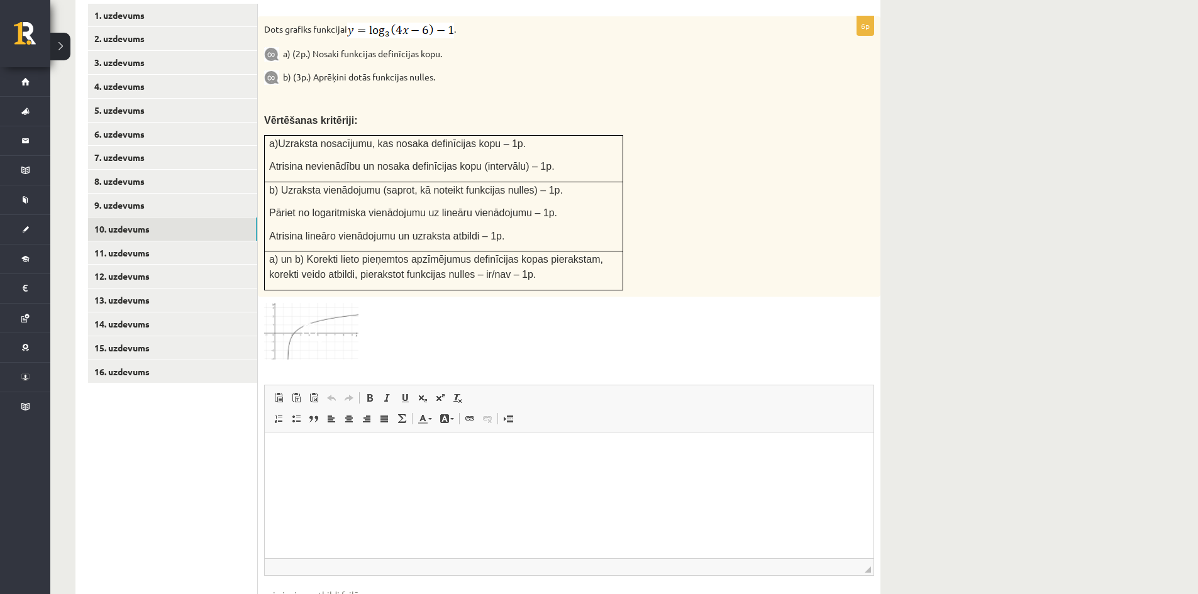
scroll to position [593, 0]
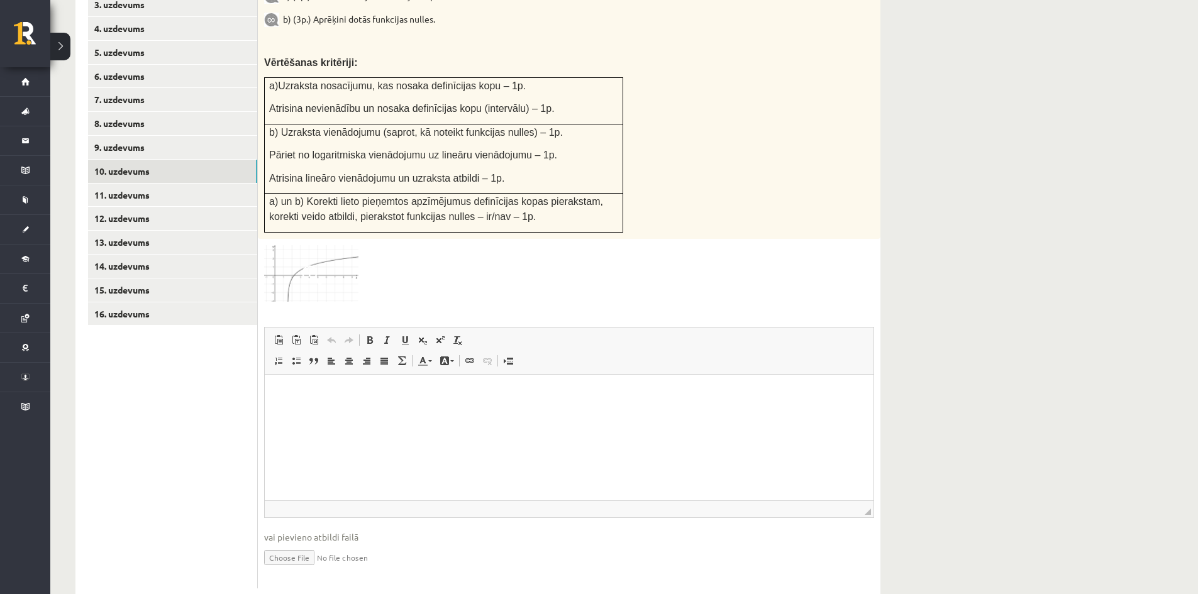
click at [297, 544] on input "file" at bounding box center [569, 557] width 610 height 26
type input "**********"
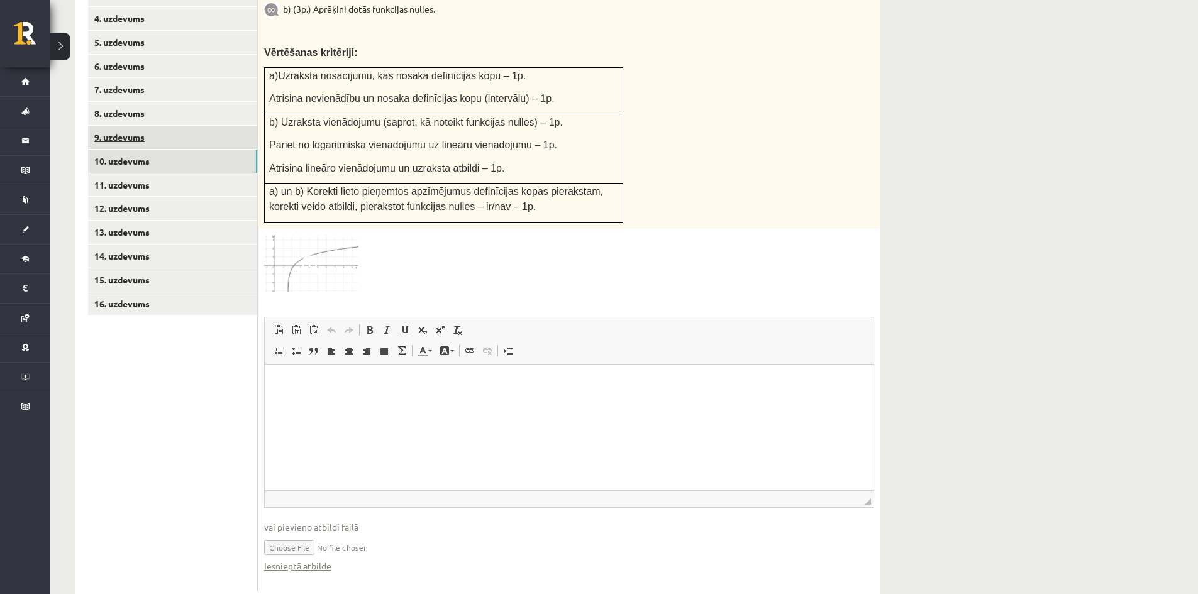
scroll to position [606, 0]
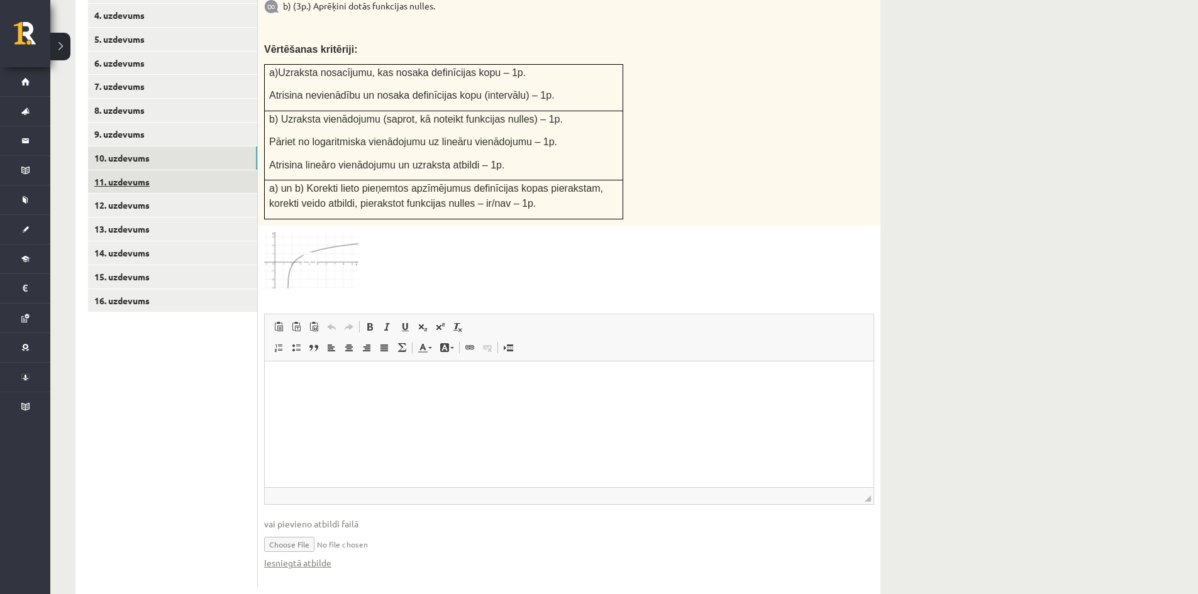
click at [121, 170] on link "11. uzdevums" at bounding box center [172, 181] width 169 height 23
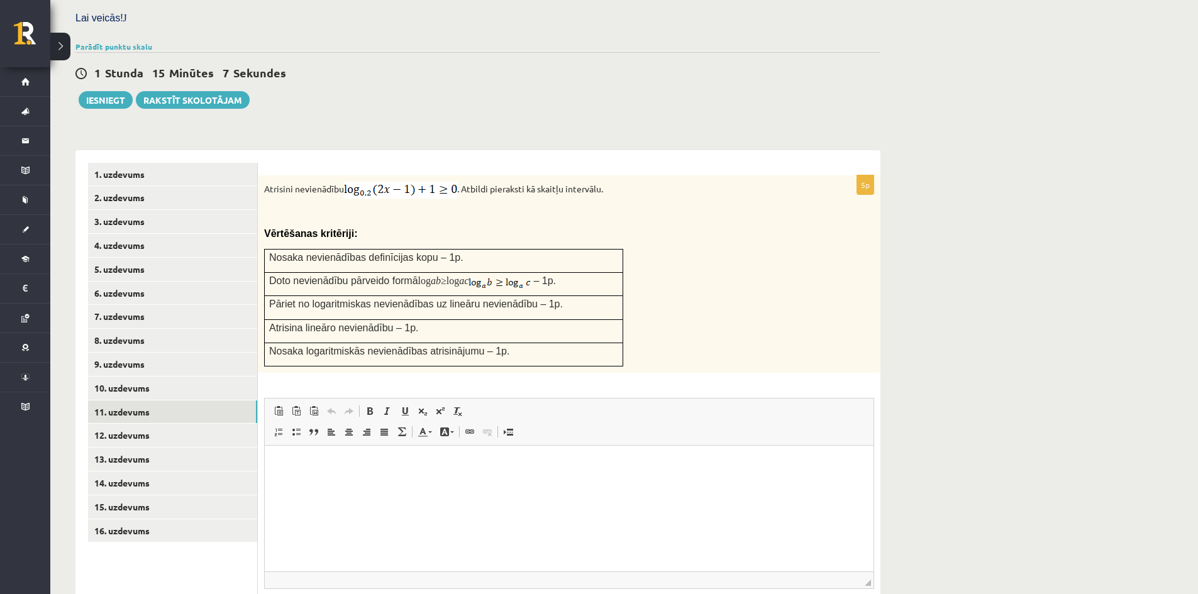
scroll to position [398, 0]
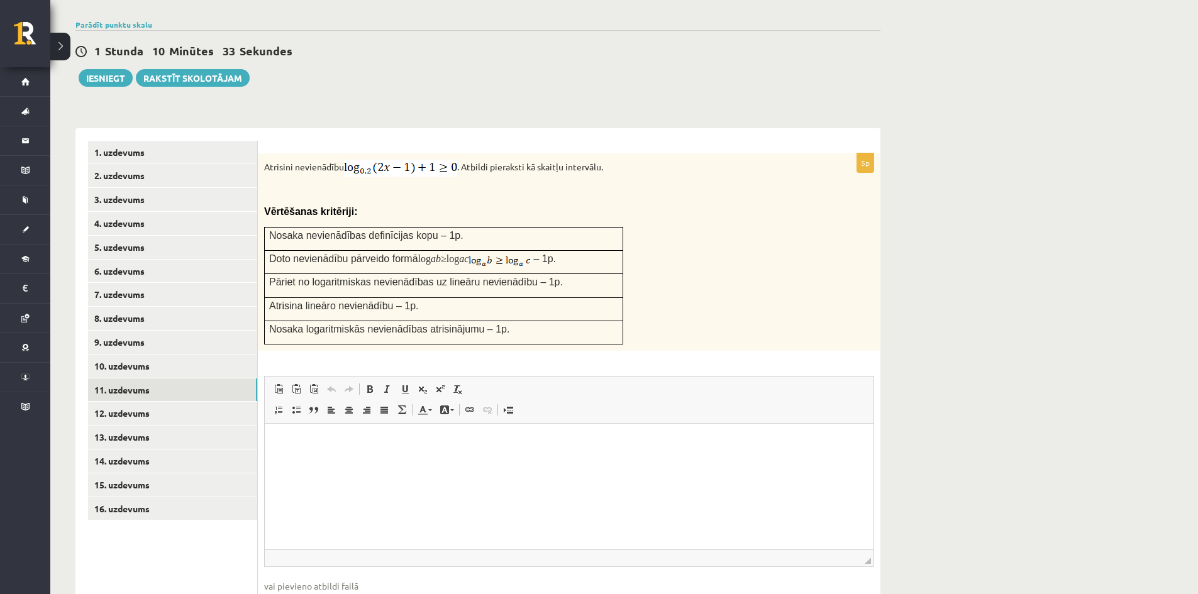
drag, startPoint x: 353, startPoint y: 160, endPoint x: 284, endPoint y: 135, distance: 74.4
click at [353, 184] on p at bounding box center [537, 190] width 547 height 13
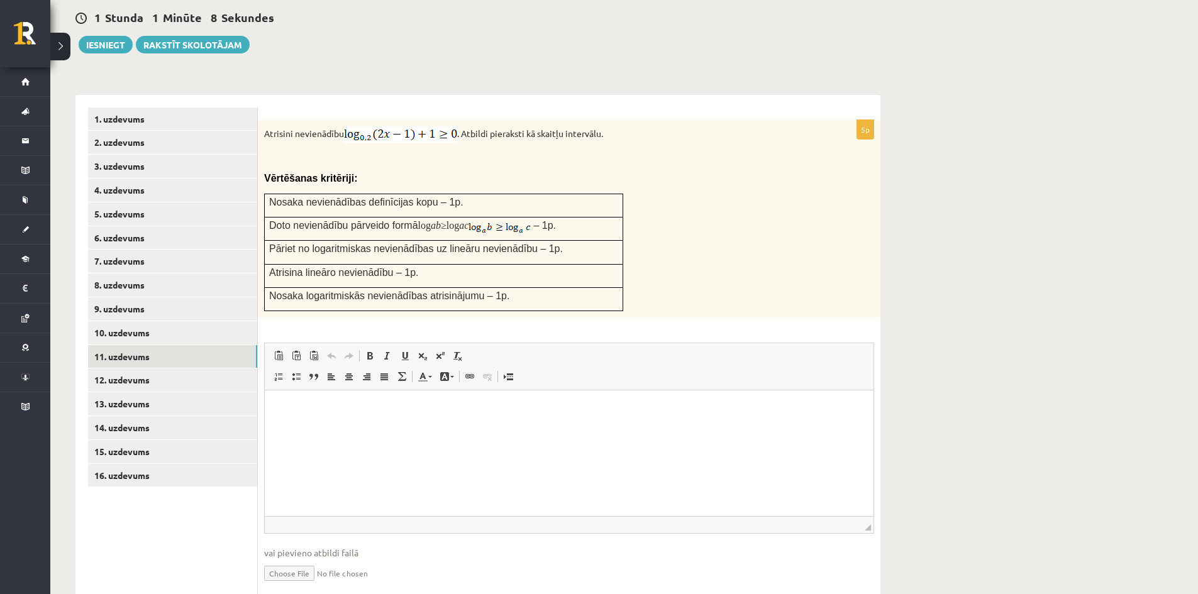
scroll to position [449, 0]
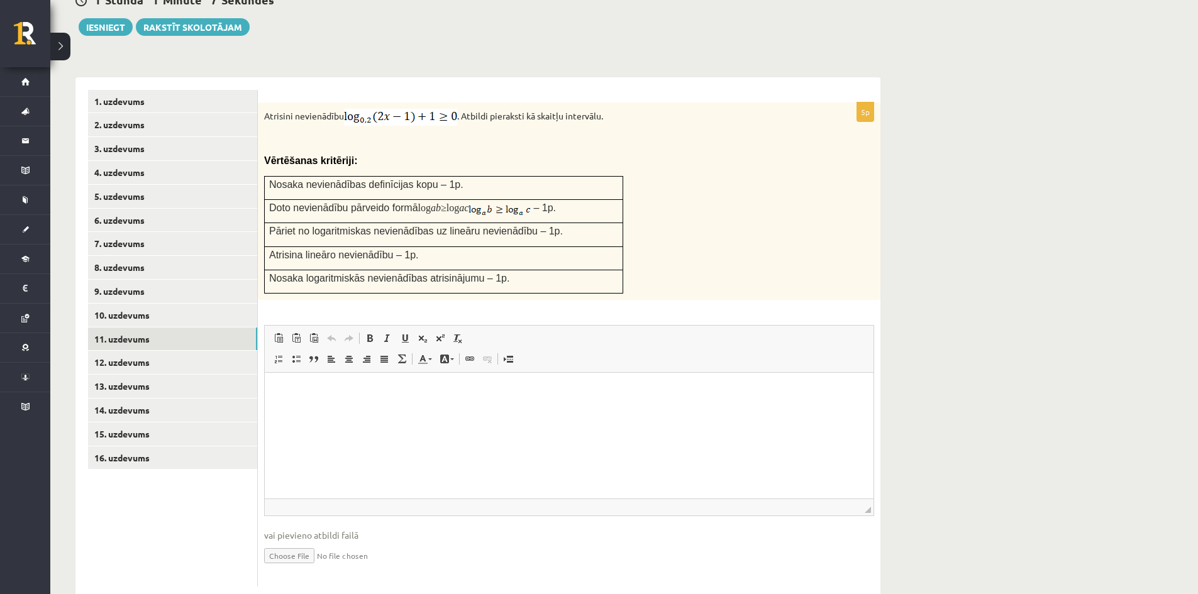
click at [291, 542] on input "file" at bounding box center [569, 555] width 610 height 26
type input "**********"
click at [180, 351] on link "12. uzdevums" at bounding box center [172, 362] width 169 height 23
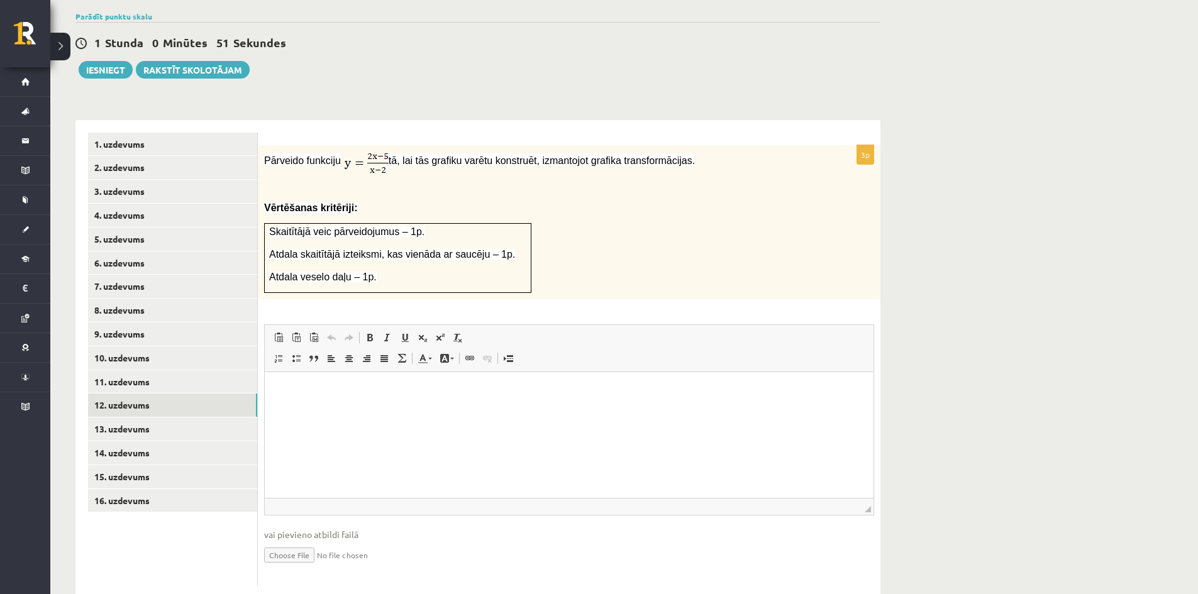
scroll to position [0, 0]
drag, startPoint x: 577, startPoint y: 128, endPoint x: 224, endPoint y: 82, distance: 356.4
click at [224, 108] on div "**********" at bounding box center [477, 353] width 805 height 491
click at [440, 172] on div "Pārveido funkciju tā, lai tās grafiku varētu konstruēt, izmantojot grafika tran…" at bounding box center [569, 222] width 623 height 154
click at [448, 147] on div "Pārveido funkciju tā, lai tās grafiku varētu konstruēt, izmantojot grafika tran…" at bounding box center [569, 222] width 623 height 154
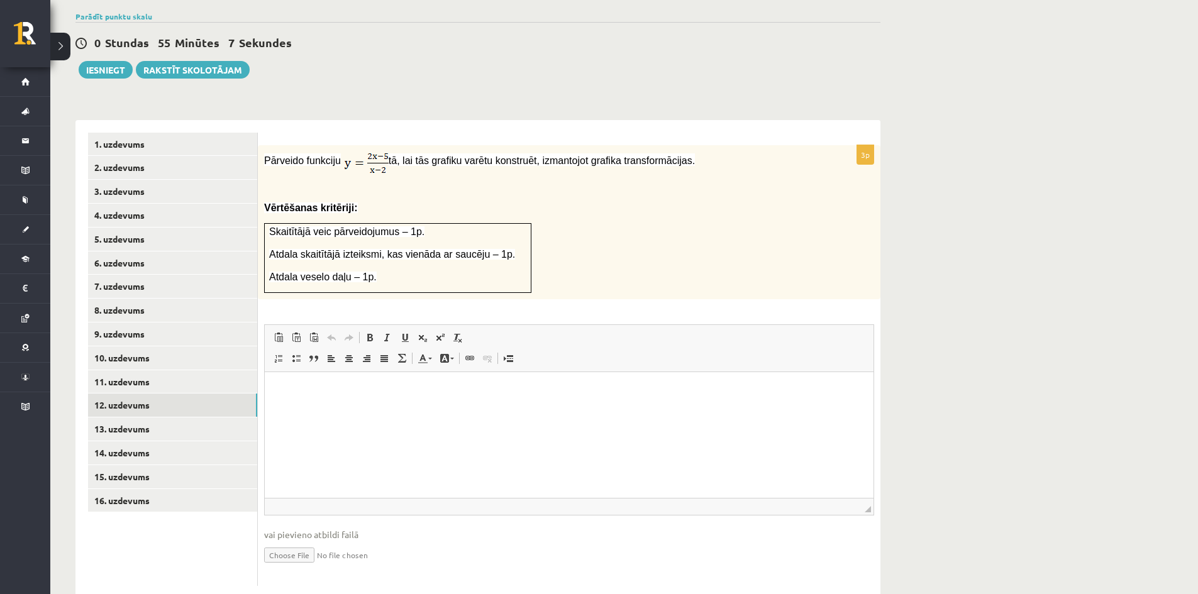
click at [454, 155] on span "tā, lai tās grafiku varētu konstruēt, izmantojot grafika transformācijas." at bounding box center [542, 160] width 306 height 11
click at [465, 146] on div "Pārveido funkciju tā, lai tās grafiku varētu konstruēt, izmantojot grafika tran…" at bounding box center [569, 222] width 623 height 154
click at [301, 541] on input "file" at bounding box center [569, 554] width 610 height 26
type input "**********"
click at [119, 418] on link "13. uzdevums" at bounding box center [172, 429] width 169 height 23
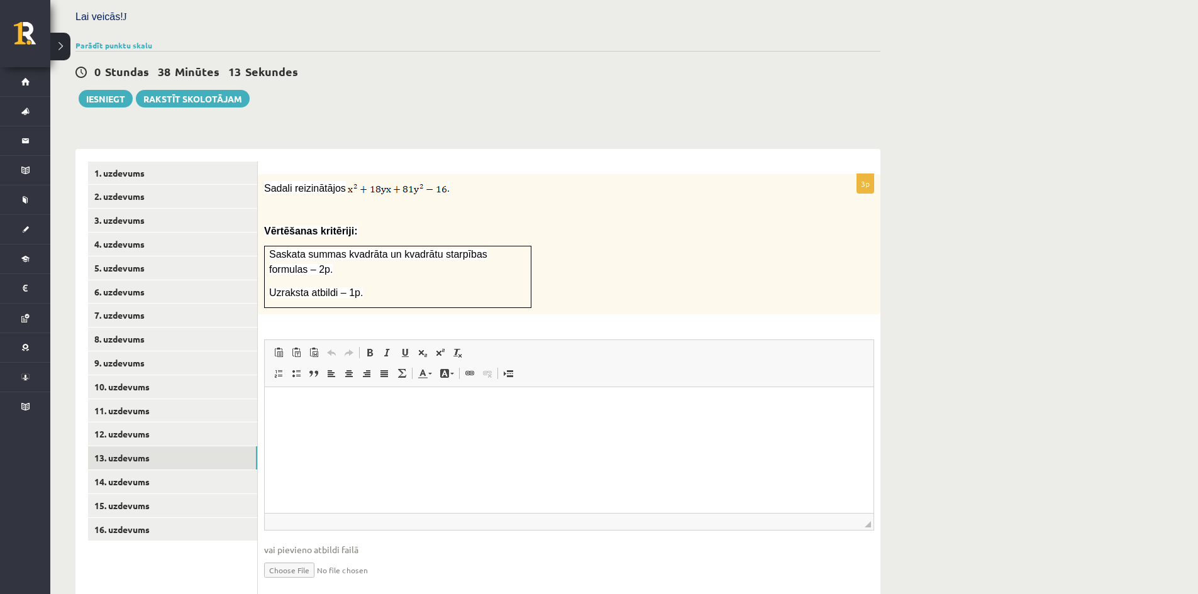
click at [550, 426] on html at bounding box center [569, 406] width 609 height 38
click at [441, 348] on span at bounding box center [440, 353] width 10 height 10
click at [337, 411] on p "***** ********" at bounding box center [569, 407] width 584 height 15
click at [315, 407] on p "***** ********" at bounding box center [569, 407] width 584 height 15
click at [445, 348] on span at bounding box center [440, 353] width 10 height 10
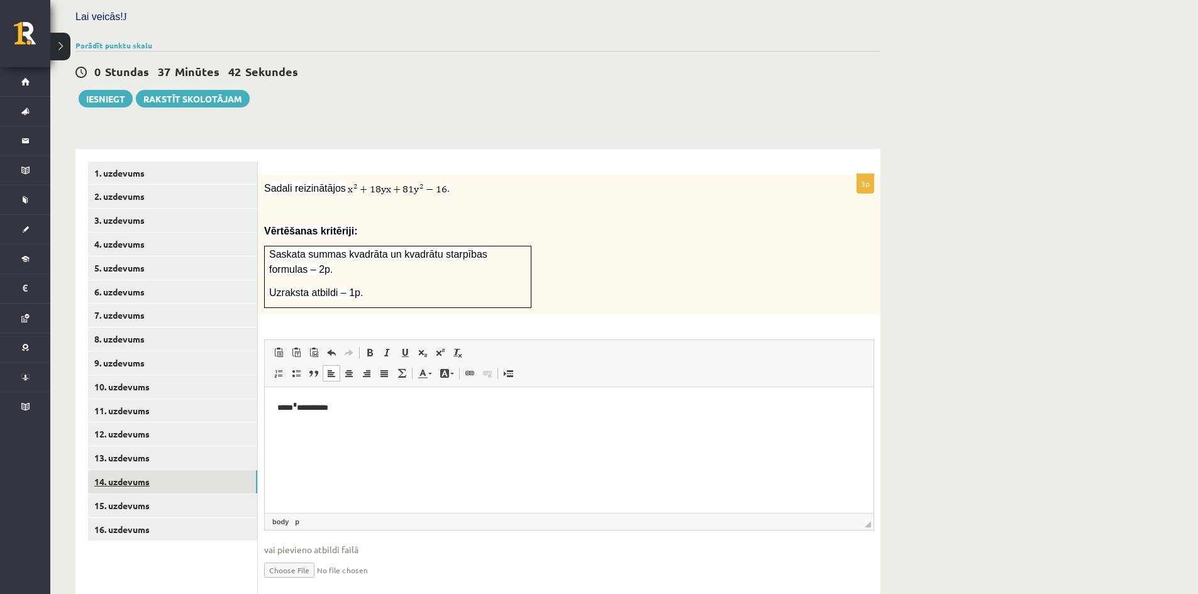
click at [131, 470] on link "14. uzdevums" at bounding box center [172, 481] width 169 height 23
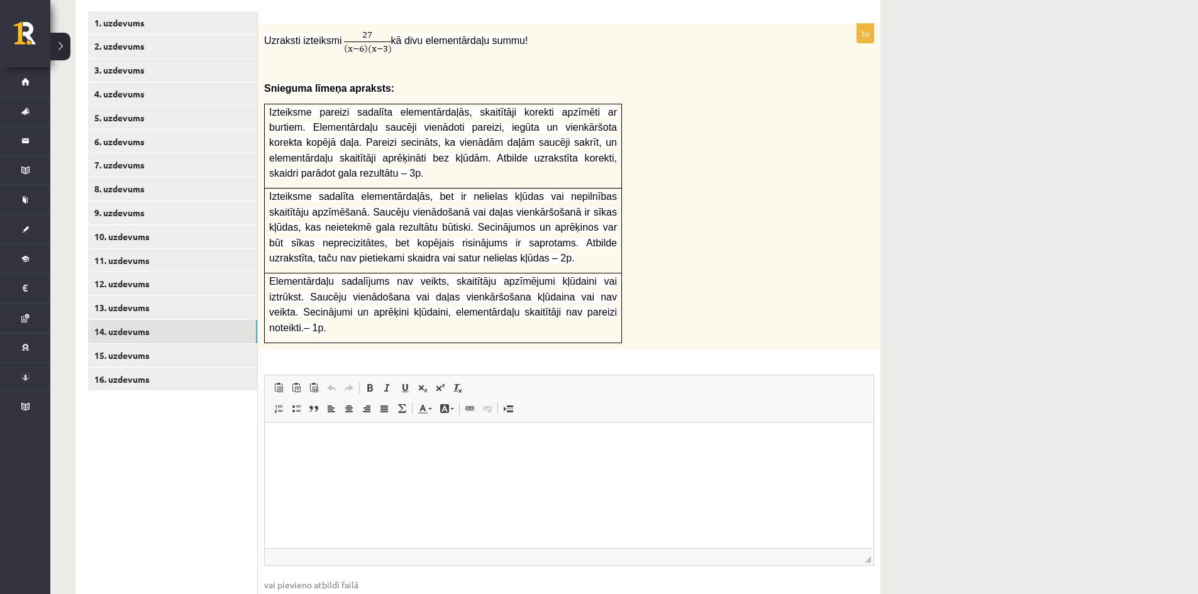
scroll to position [541, 0]
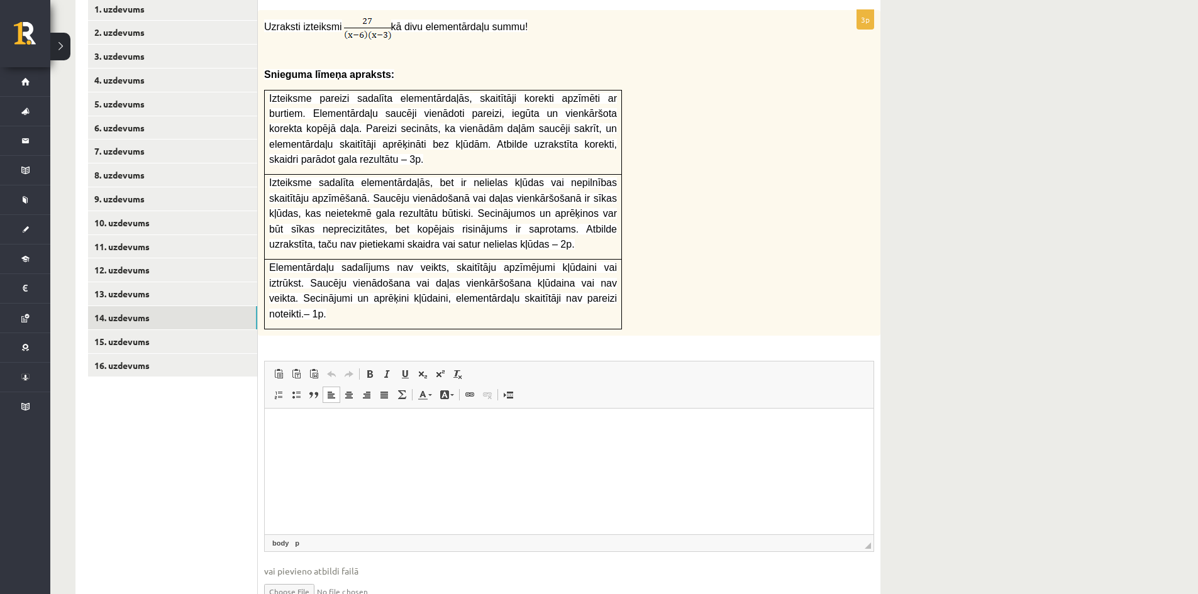
click at [448, 446] on html at bounding box center [569, 428] width 609 height 38
click at [302, 578] on input "file" at bounding box center [569, 591] width 610 height 26
type input "**********"
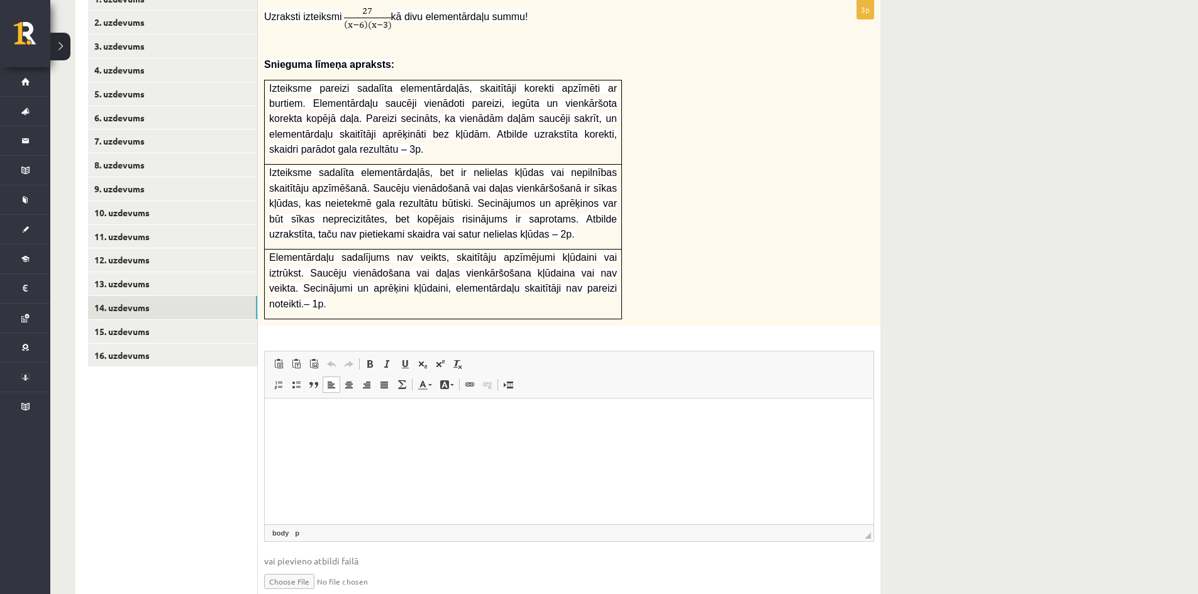
scroll to position [555, 0]
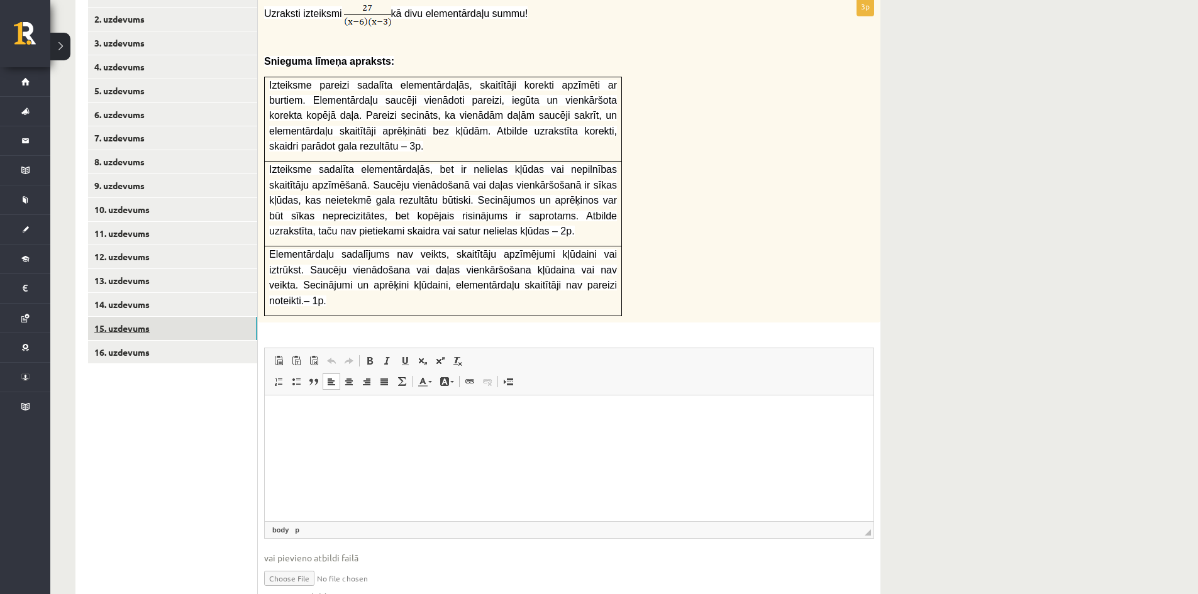
click at [203, 317] on link "15. uzdevums" at bounding box center [172, 328] width 169 height 23
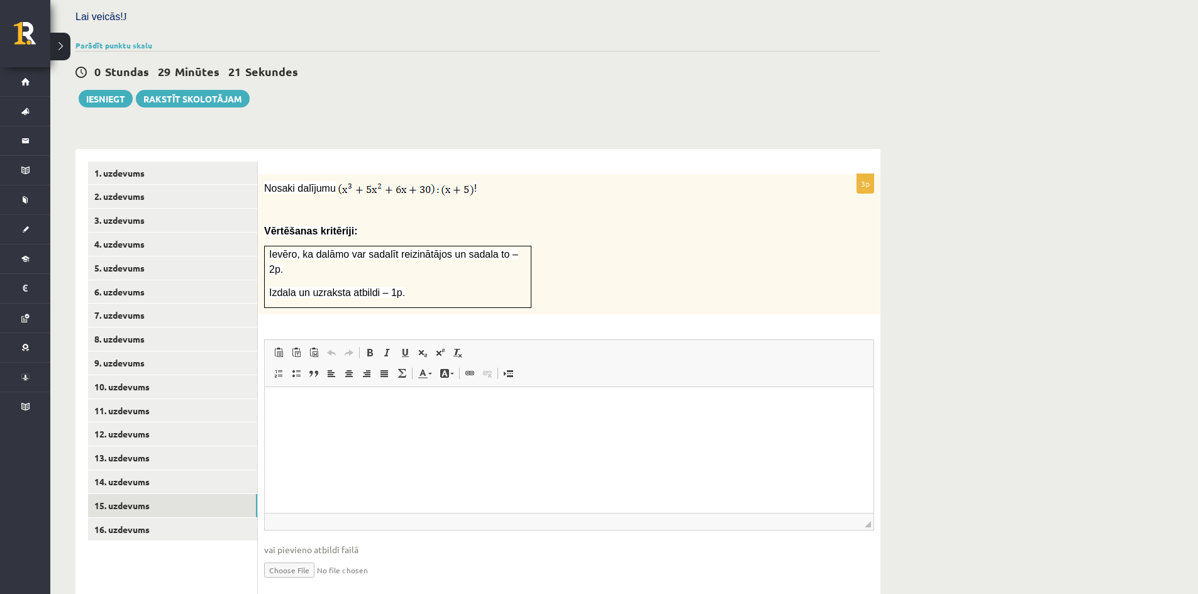
scroll to position [0, 0]
click at [645, 426] on html at bounding box center [569, 406] width 609 height 38
click at [300, 557] on input "file" at bounding box center [569, 570] width 610 height 26
type input "**********"
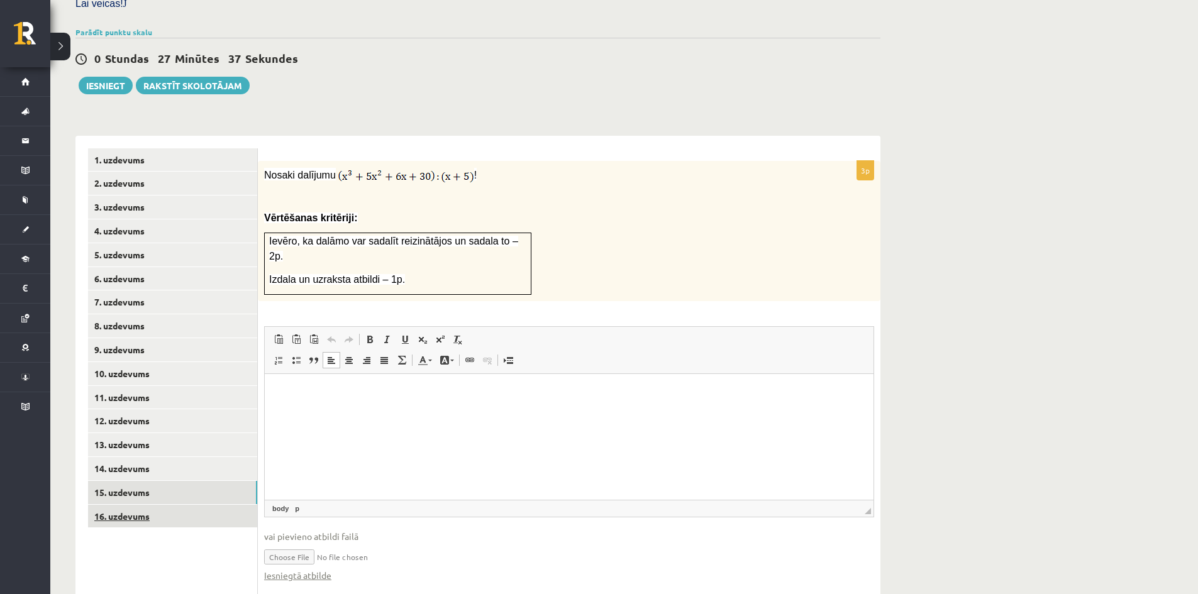
click at [148, 505] on link "16. uzdevums" at bounding box center [172, 516] width 169 height 23
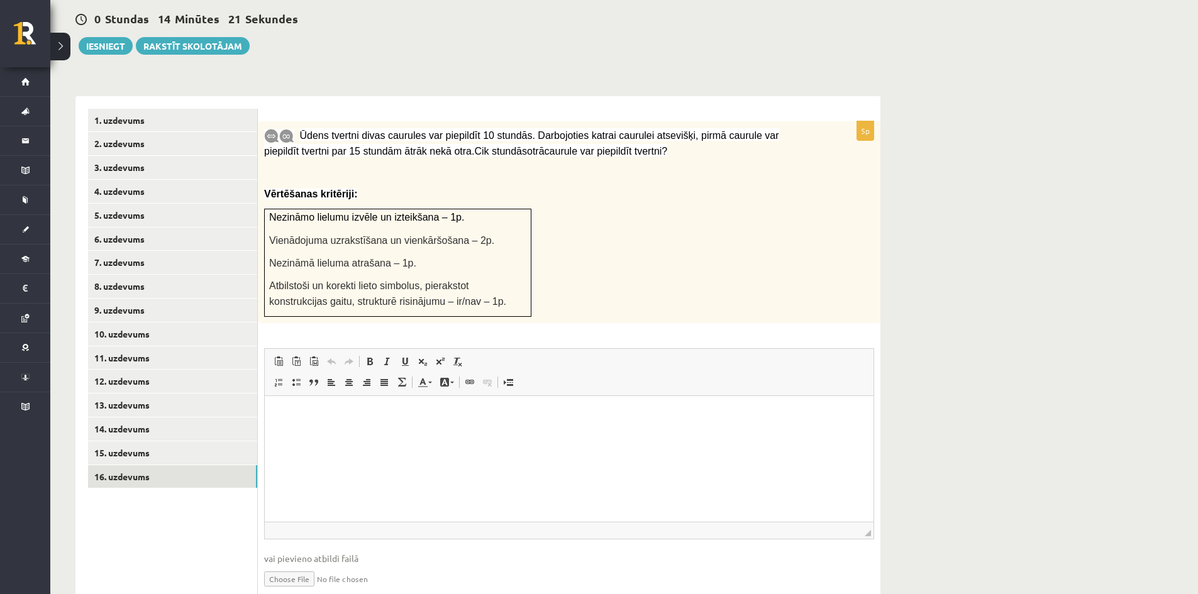
scroll to position [452, 0]
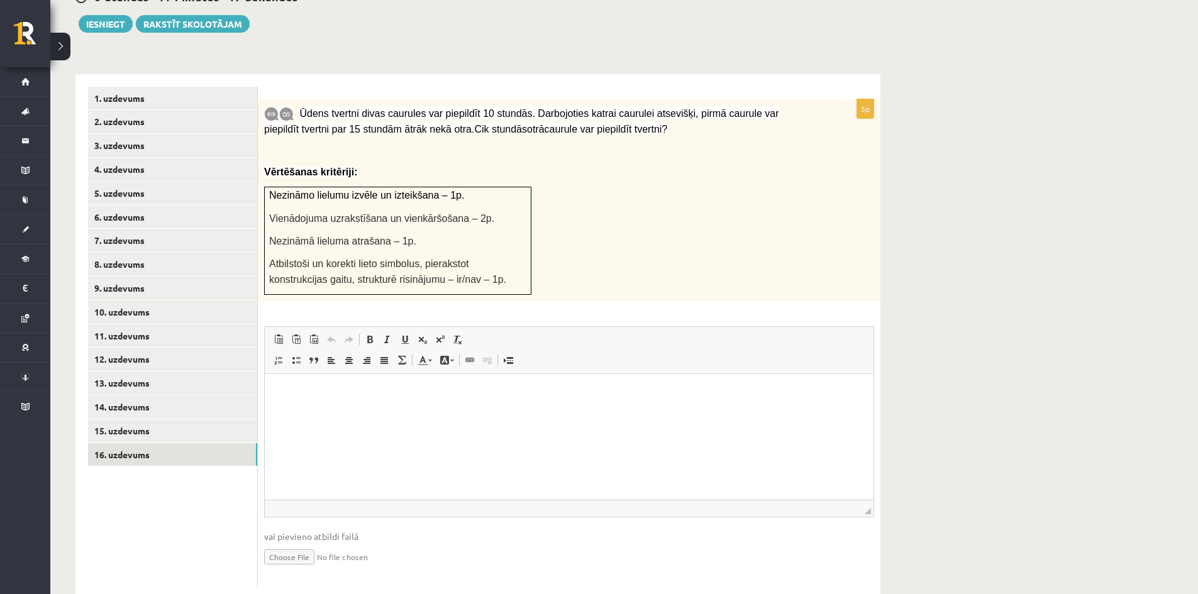
click at [308, 543] on input "file" at bounding box center [569, 556] width 610 height 26
click at [304, 543] on input "file" at bounding box center [569, 556] width 610 height 26
type input "**********"
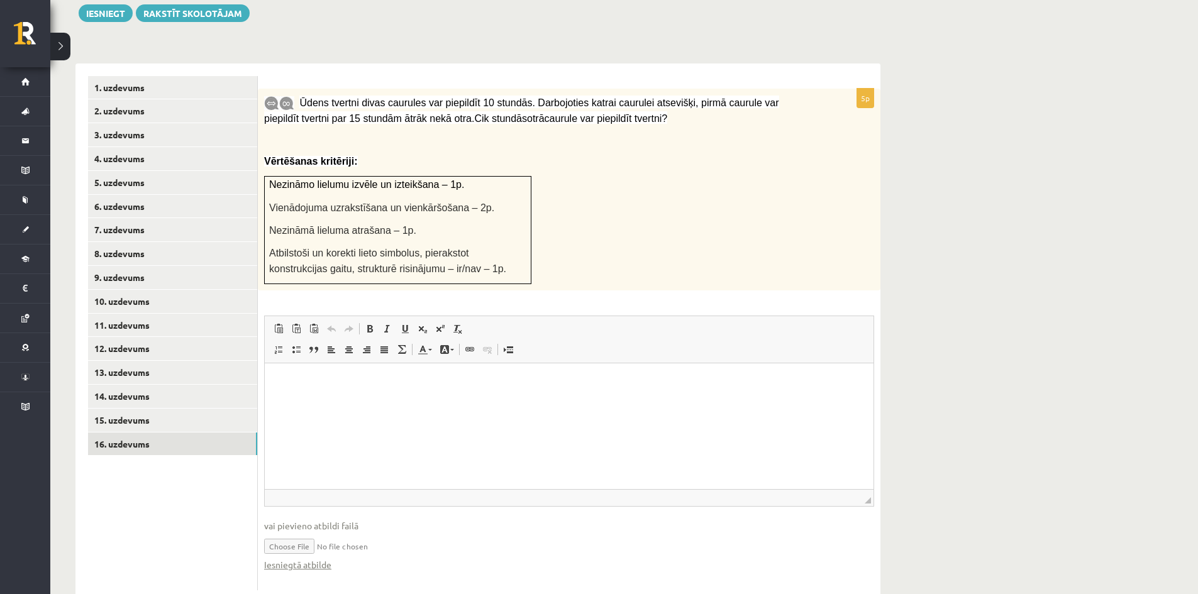
scroll to position [465, 0]
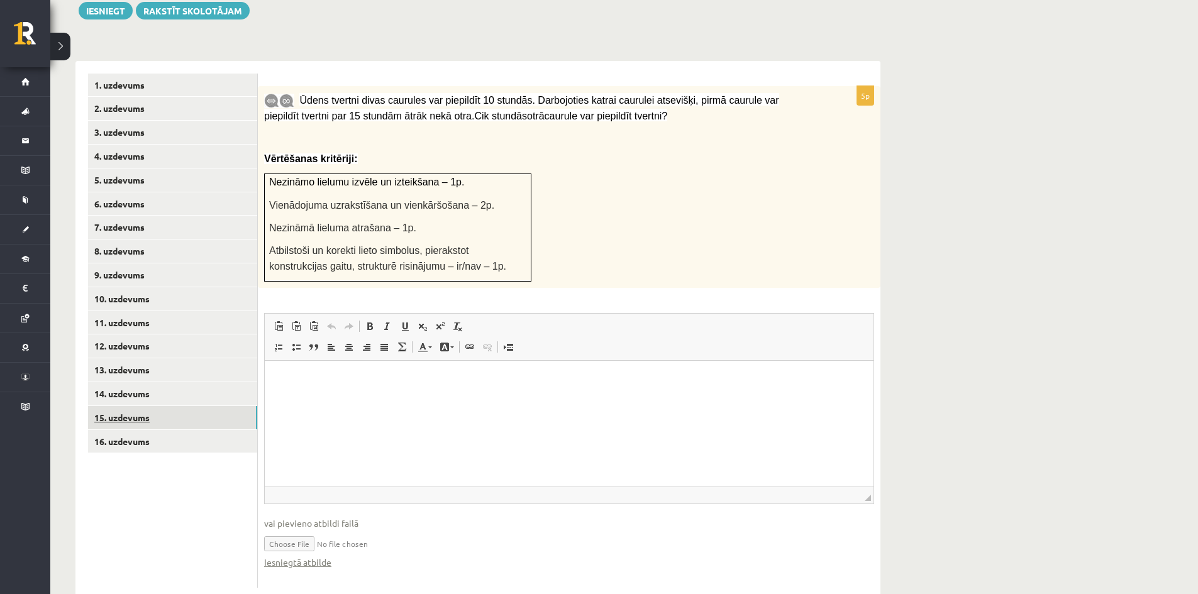
click at [202, 406] on link "15. uzdevums" at bounding box center [172, 417] width 169 height 23
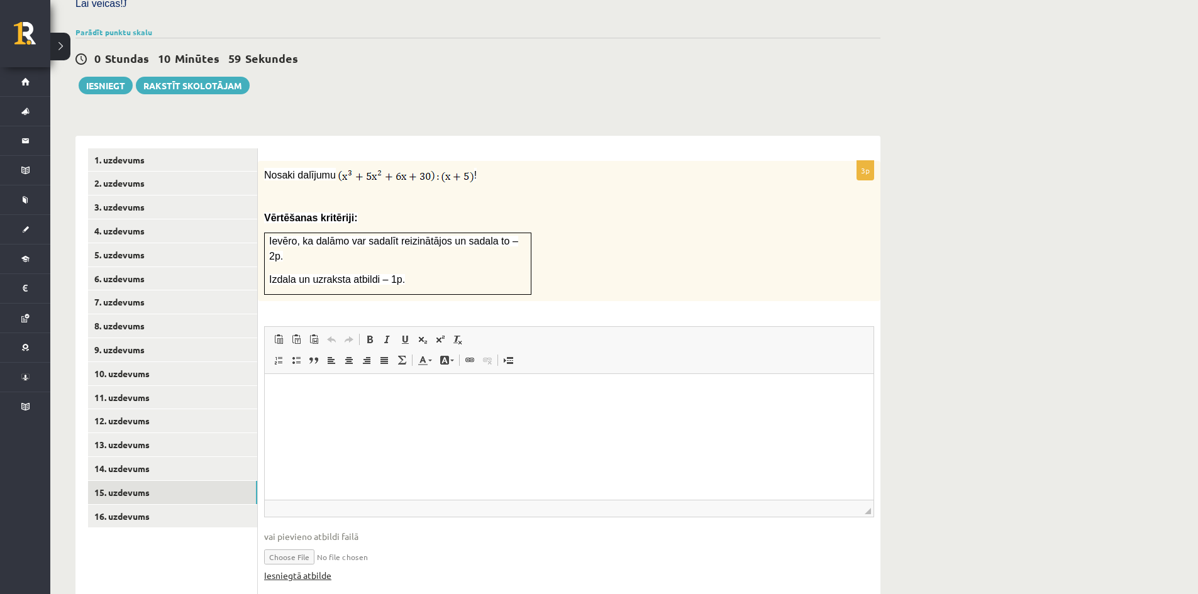
scroll to position [0, 0]
click at [291, 569] on link "Iesniegtā atbilde" at bounding box center [297, 575] width 67 height 13
click at [169, 505] on link "16. uzdevums" at bounding box center [172, 516] width 169 height 23
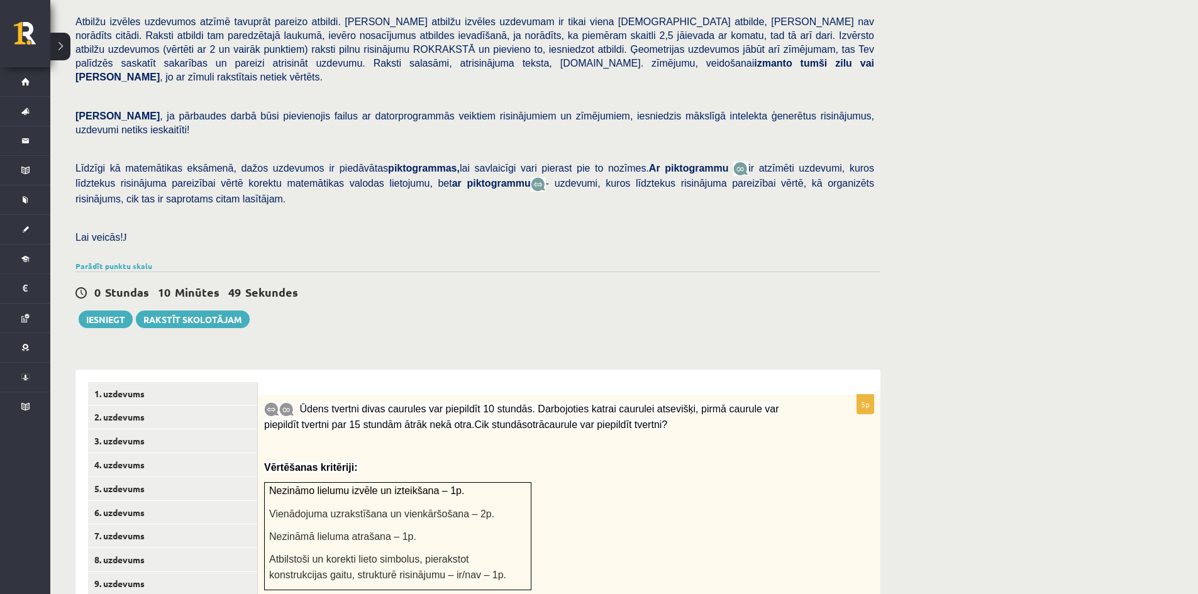
scroll to position [151, 0]
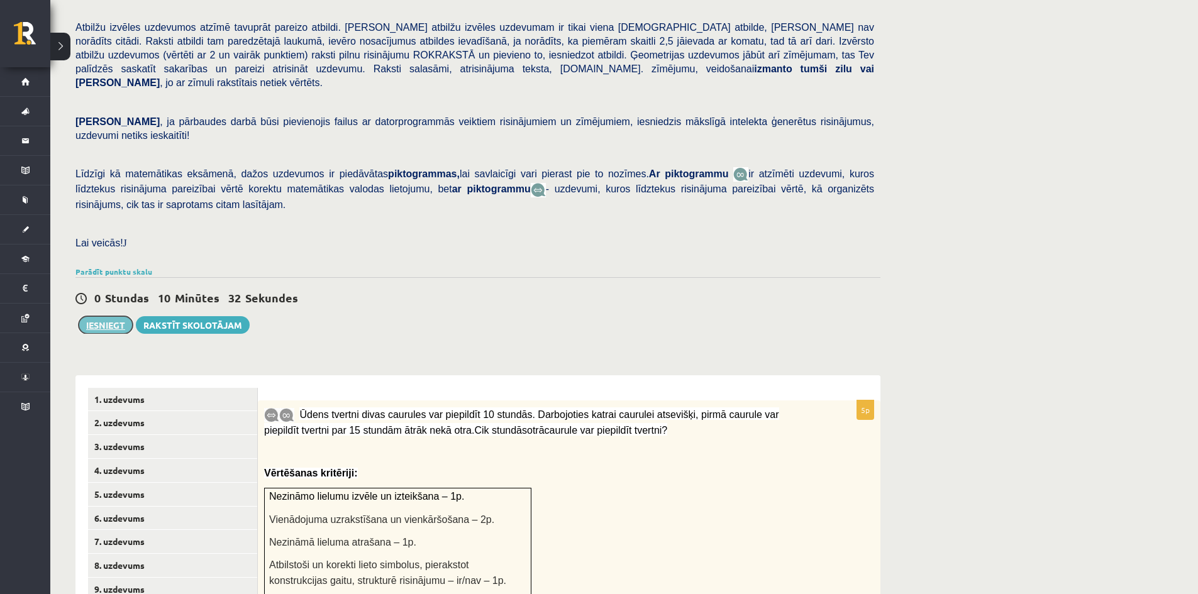
click at [103, 316] on button "Iesniegt" at bounding box center [106, 325] width 54 height 18
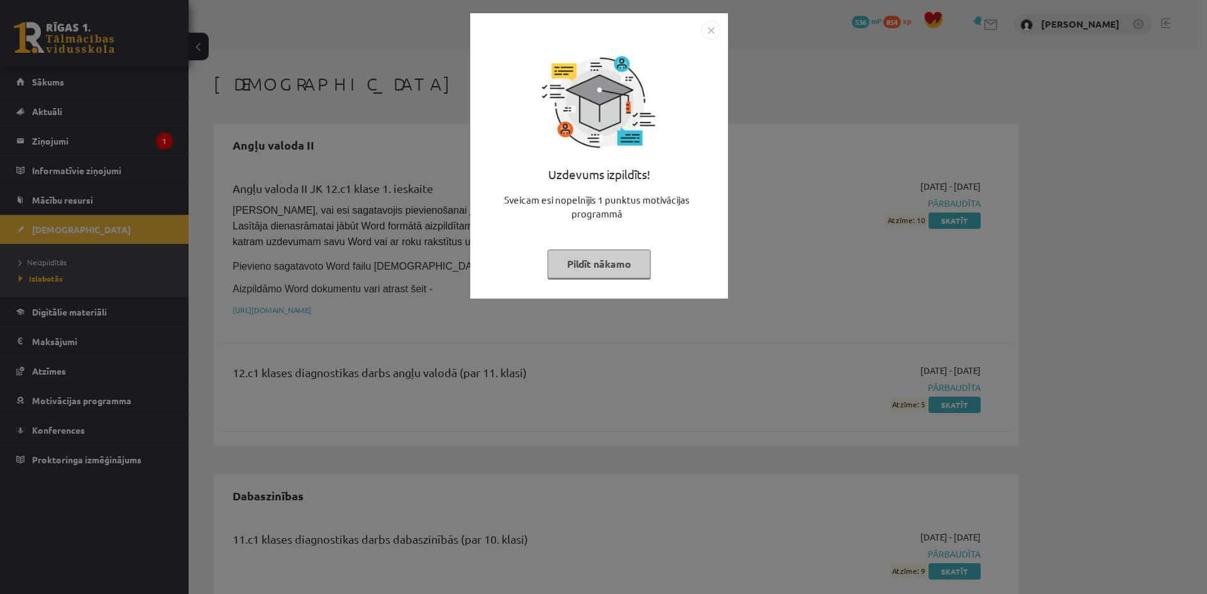
click at [604, 258] on button "Pildīt nākamo" at bounding box center [599, 264] width 103 height 29
